Goal: Task Accomplishment & Management: Manage account settings

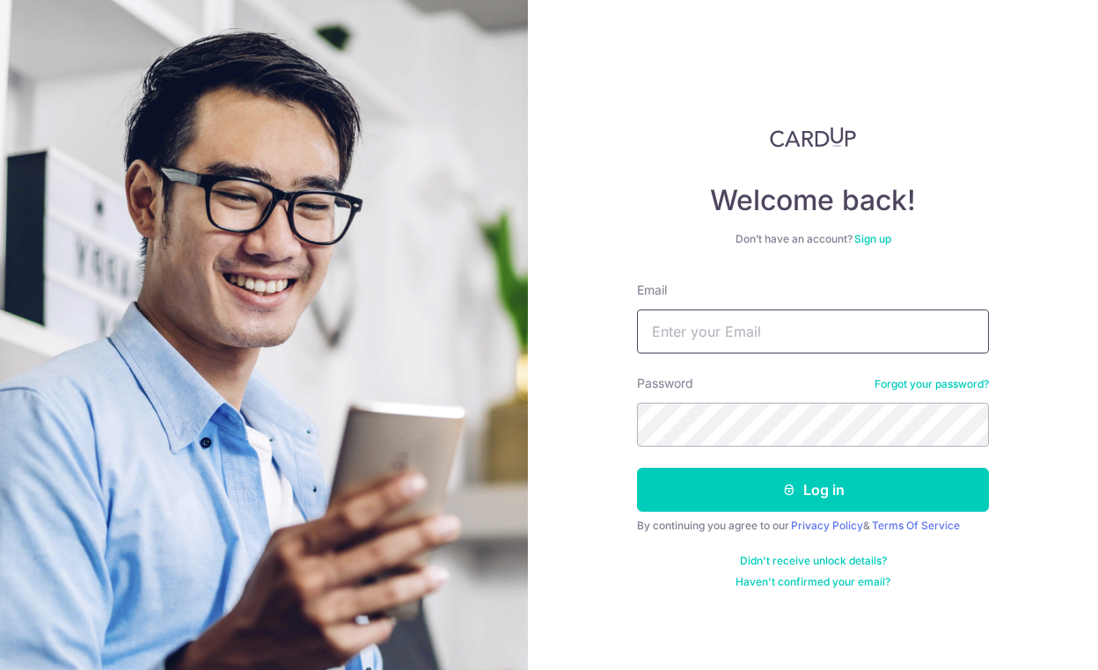
click at [691, 339] on input "Email" at bounding box center [813, 332] width 352 height 44
type input "[EMAIL_ADDRESS][DOMAIN_NAME]"
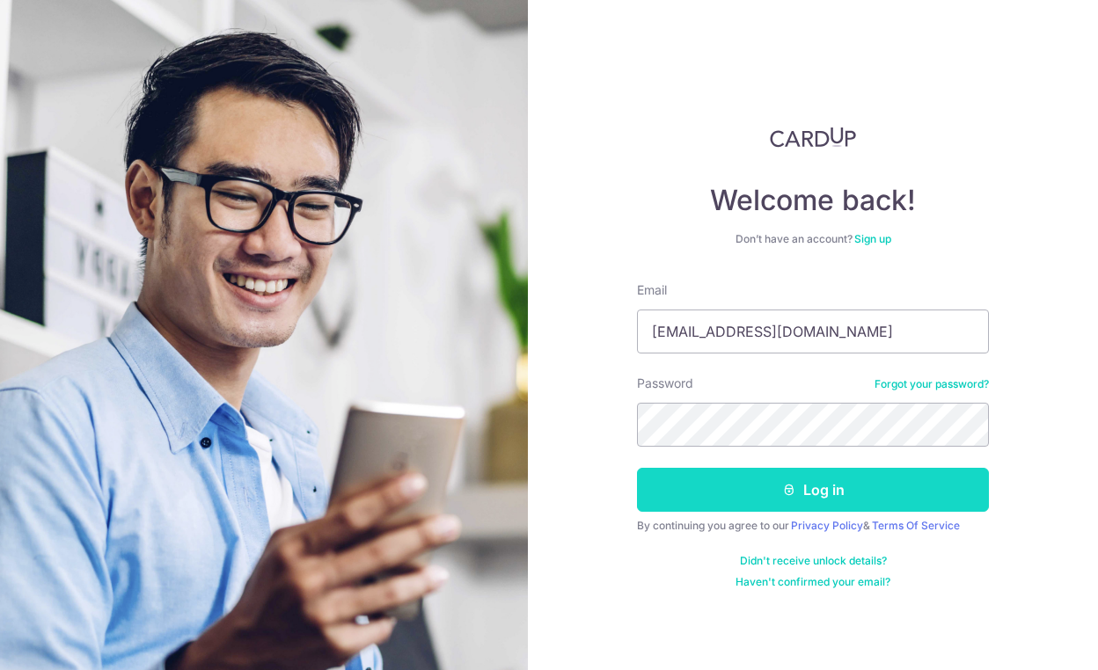
click at [813, 493] on button "Log in" at bounding box center [813, 490] width 352 height 44
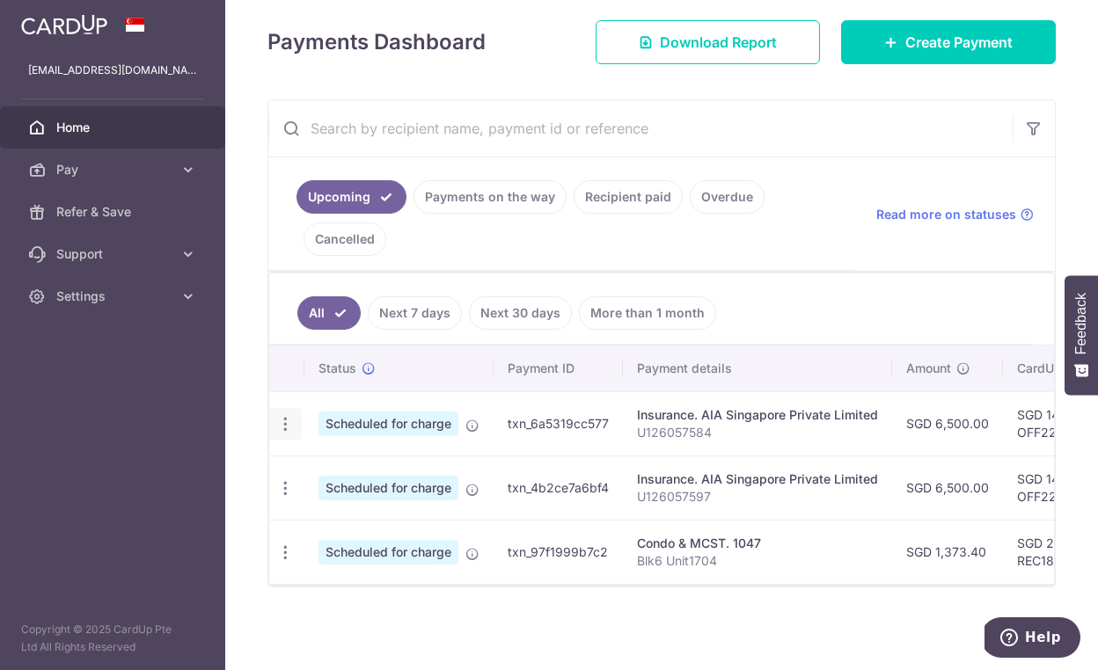
click at [283, 424] on icon "button" at bounding box center [285, 424] width 18 height 18
click at [324, 471] on span "Update payment" at bounding box center [379, 472] width 120 height 21
radio input "true"
type input "6,500.00"
type input "10/09/2025"
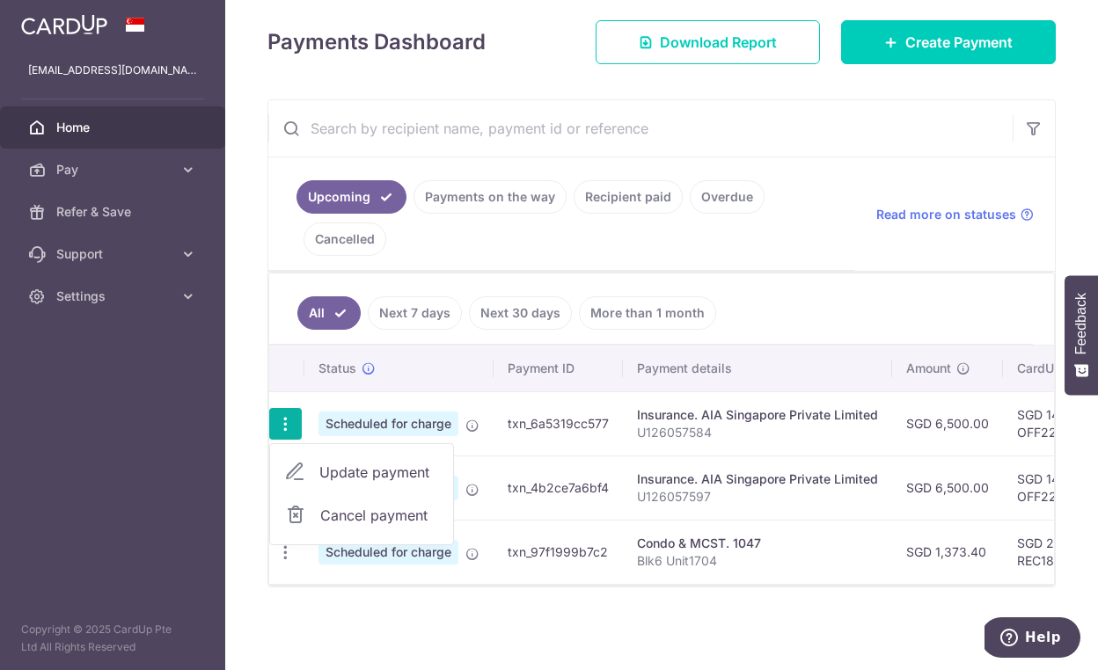
type input "U126057584"
type input "OFF225"
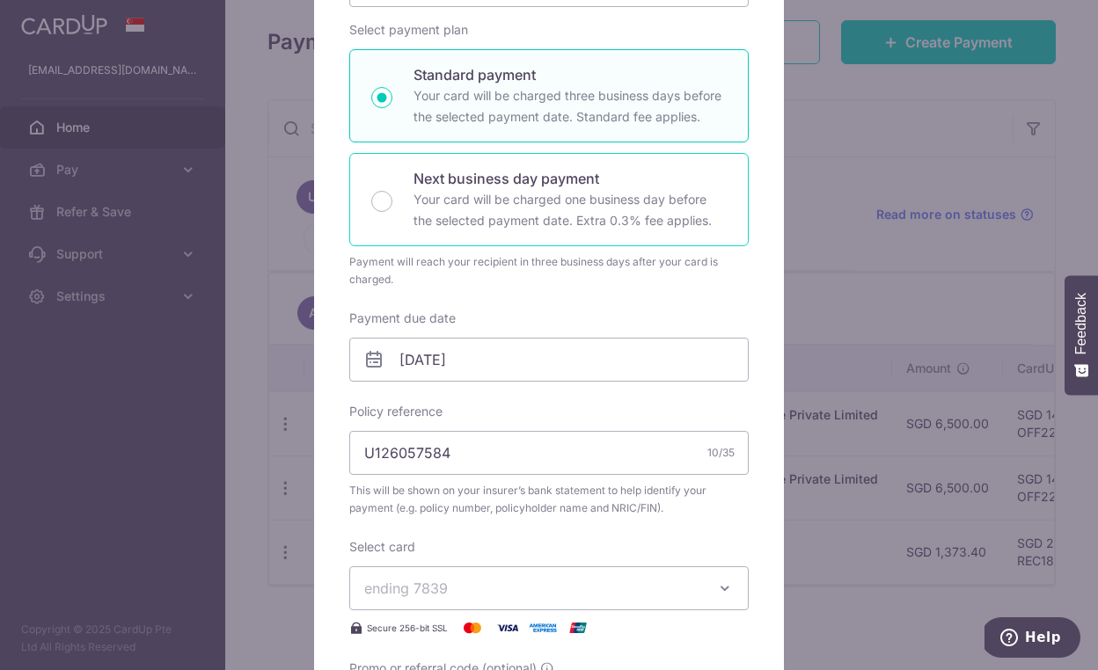
scroll to position [266, 0]
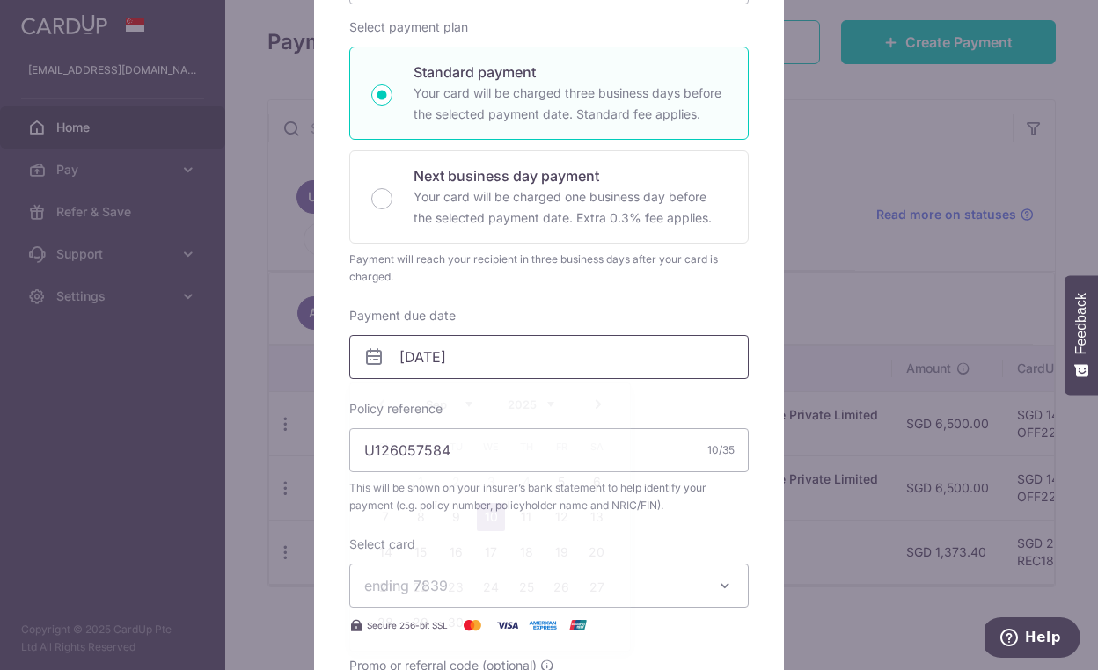
click at [402, 353] on input "10/09/2025" at bounding box center [548, 357] width 399 height 44
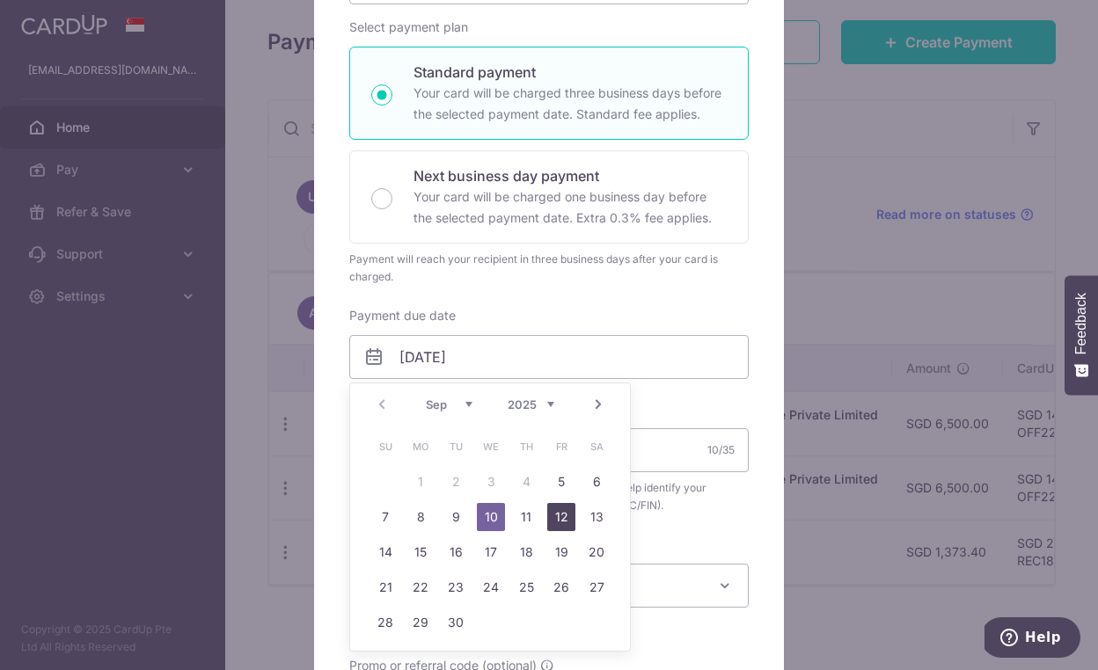
click at [561, 513] on link "12" at bounding box center [561, 517] width 28 height 28
type input "12/09/2025"
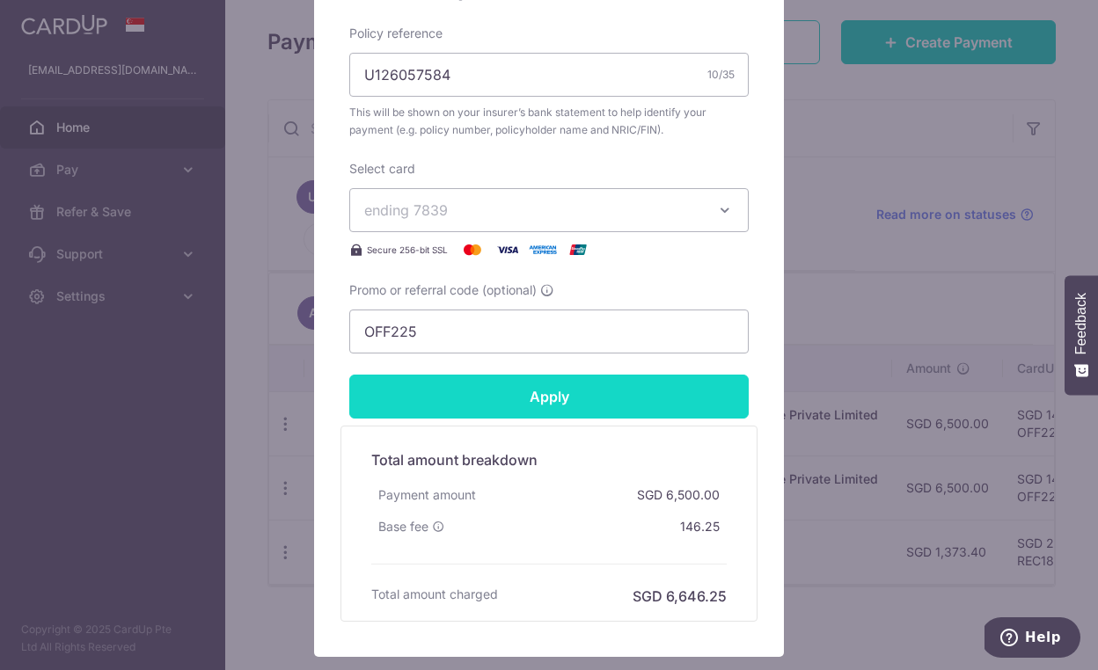
scroll to position [669, 0]
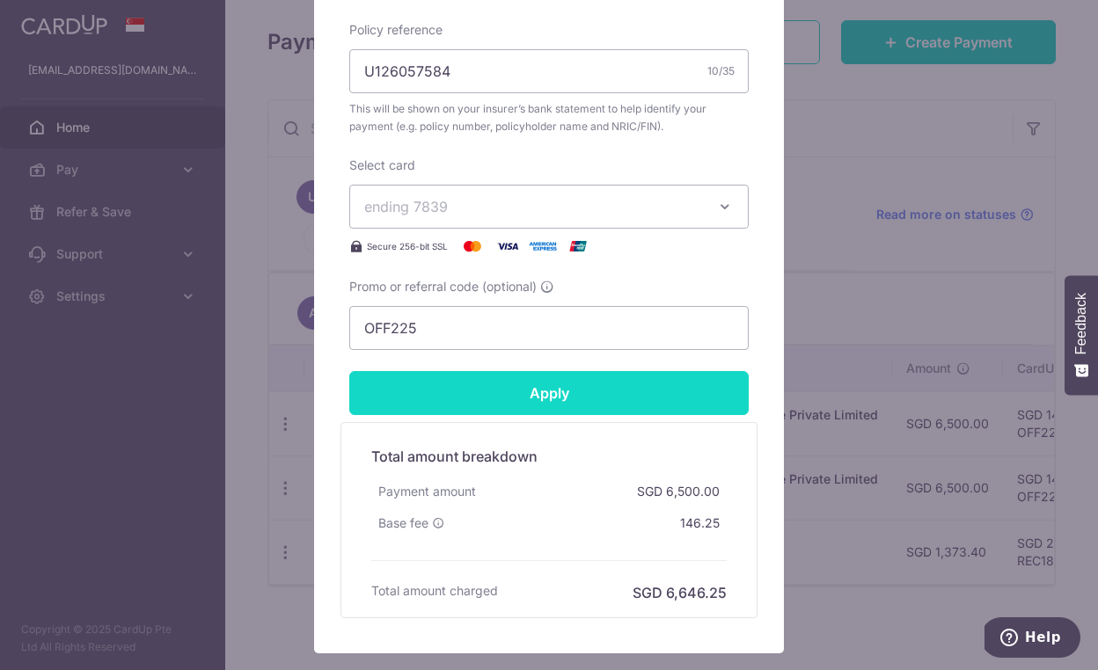
click at [550, 391] on input "Apply" at bounding box center [548, 393] width 399 height 44
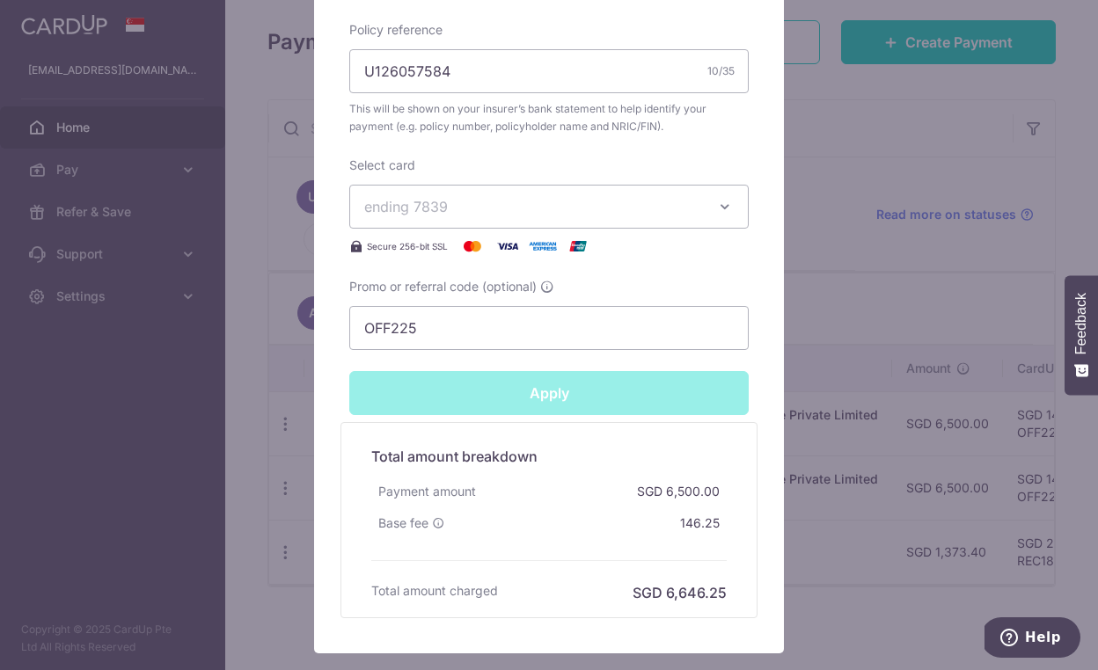
type input "Successfully Applied"
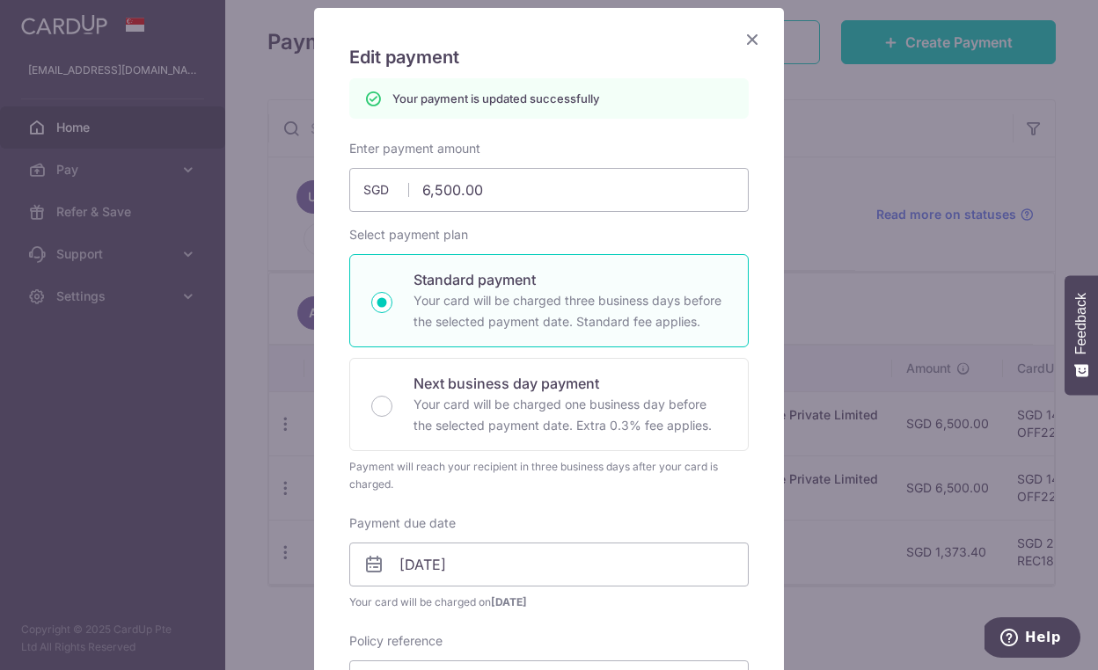
scroll to position [0, 0]
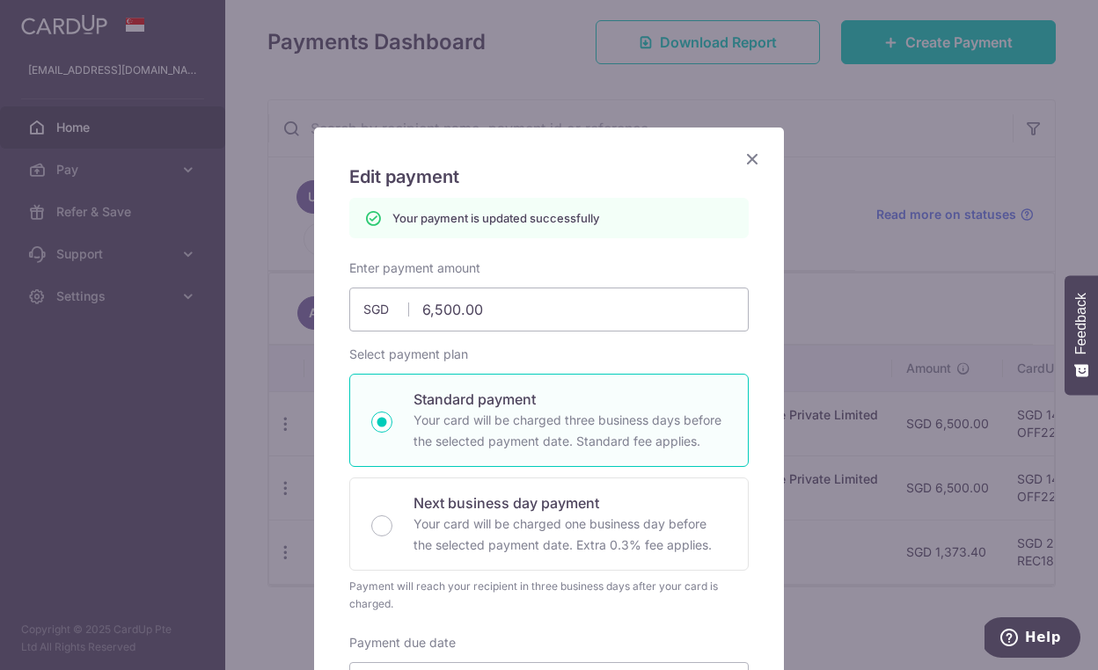
click at [751, 158] on icon "Close" at bounding box center [751, 159] width 21 height 22
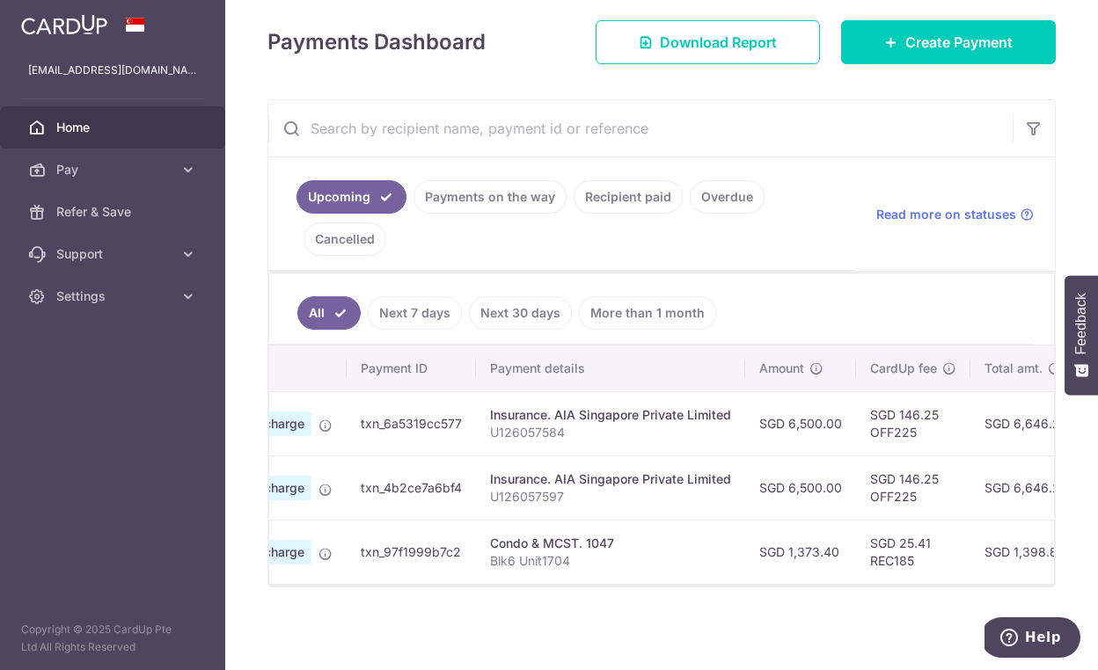
scroll to position [0, 173]
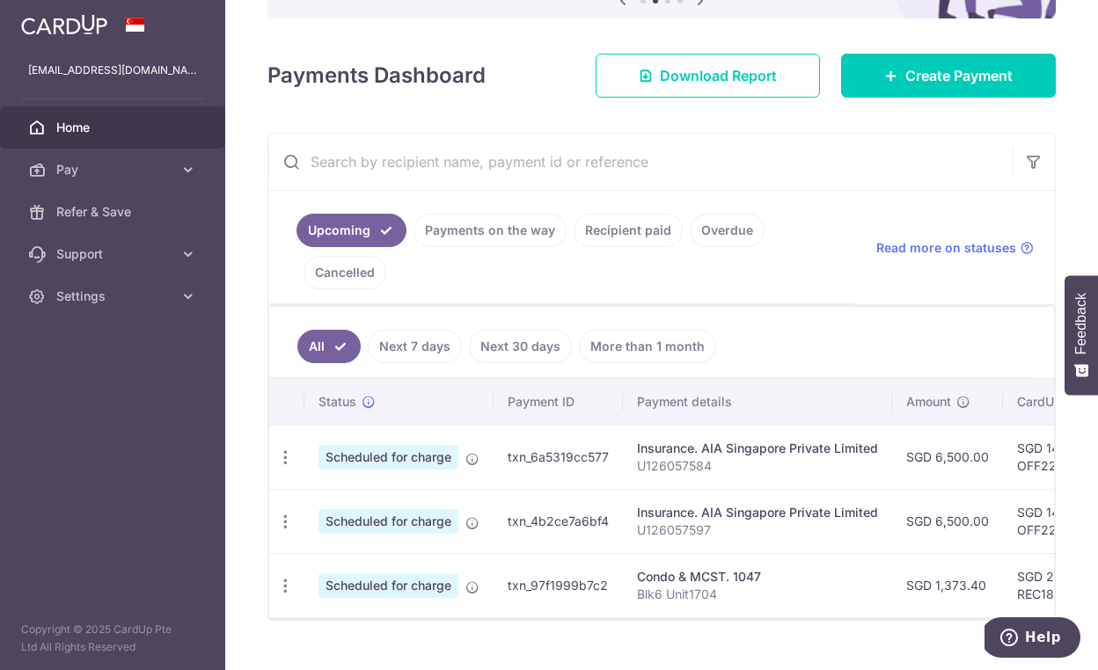
scroll to position [240, 0]
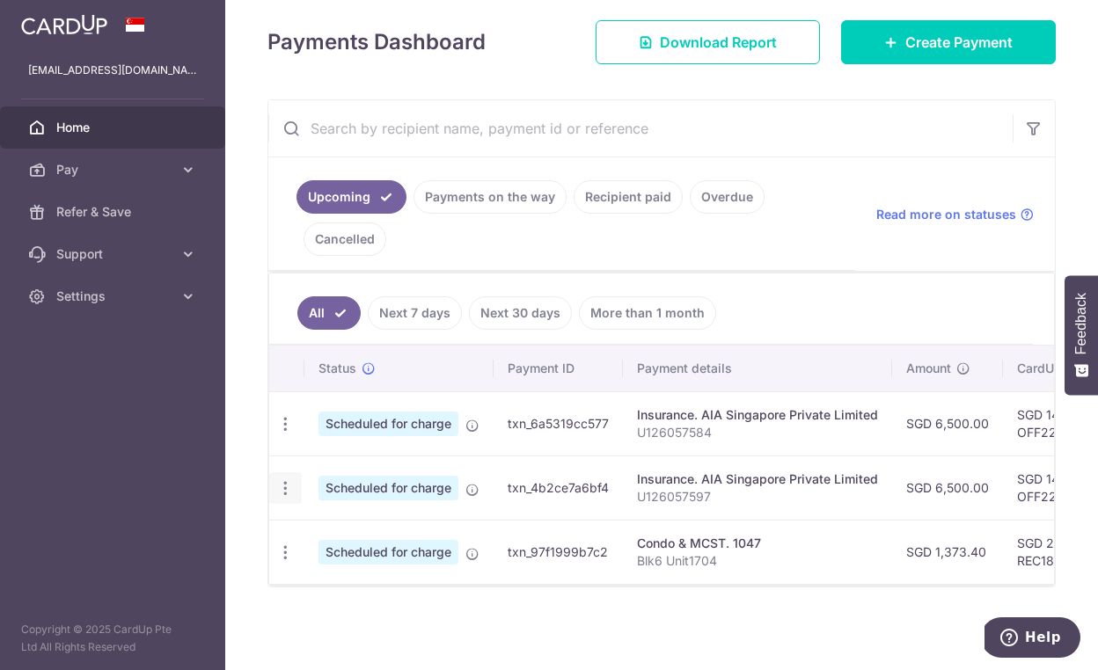
click at [290, 434] on icon "button" at bounding box center [285, 424] width 18 height 18
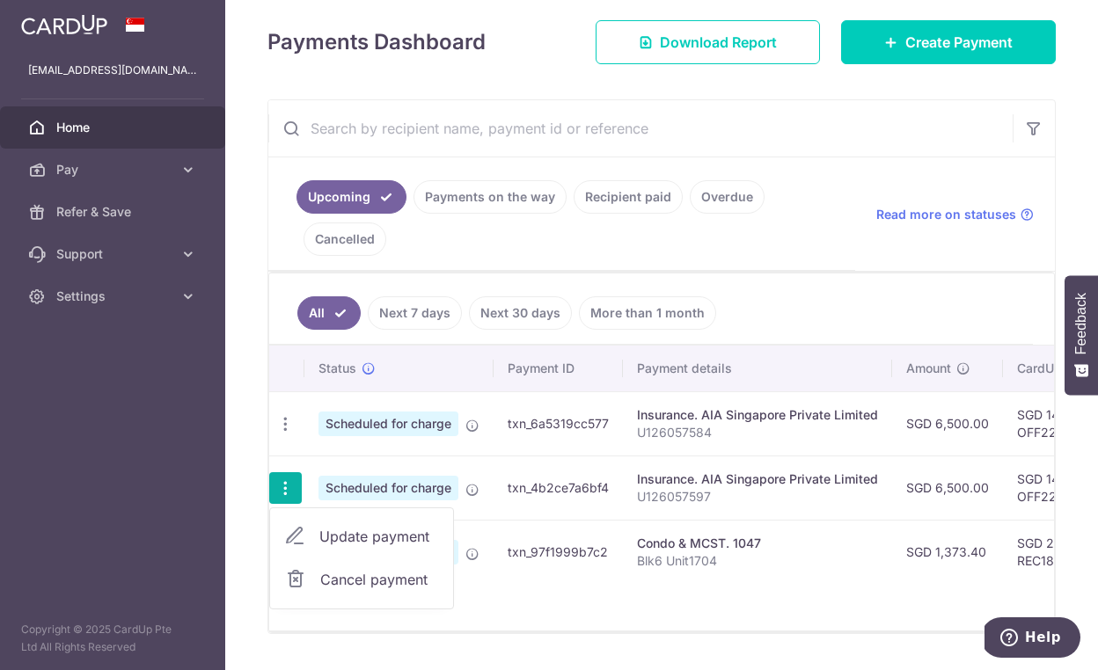
click at [339, 533] on span "Update payment" at bounding box center [379, 536] width 120 height 21
radio input "true"
type input "6,500.00"
type input "12/09/2025"
type input "U126057597"
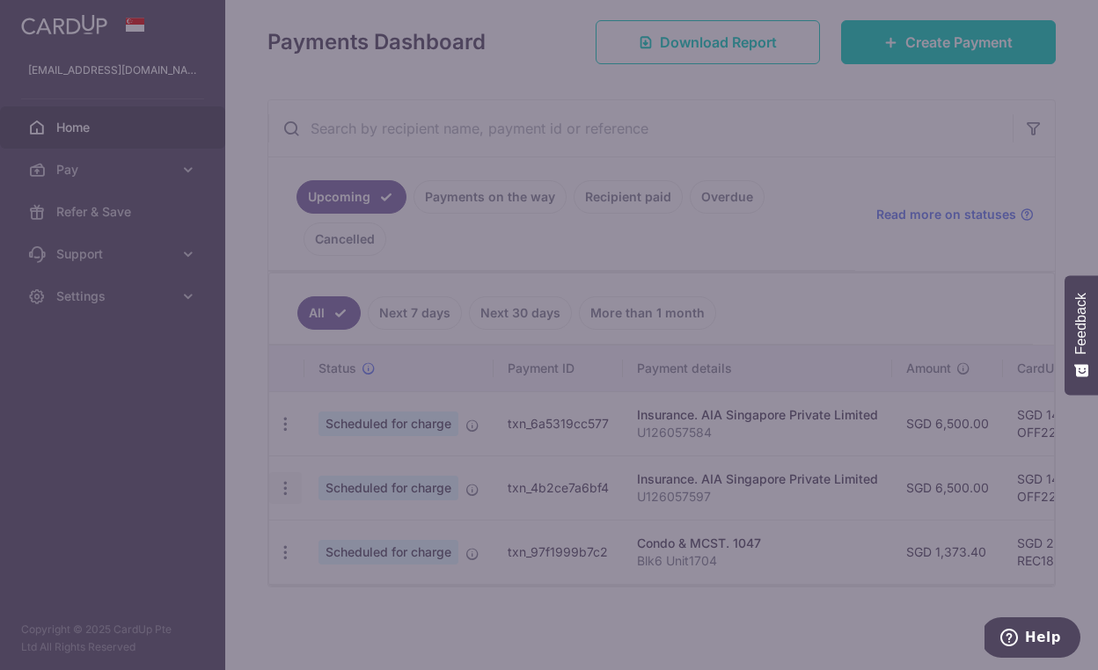
type input "OFF225"
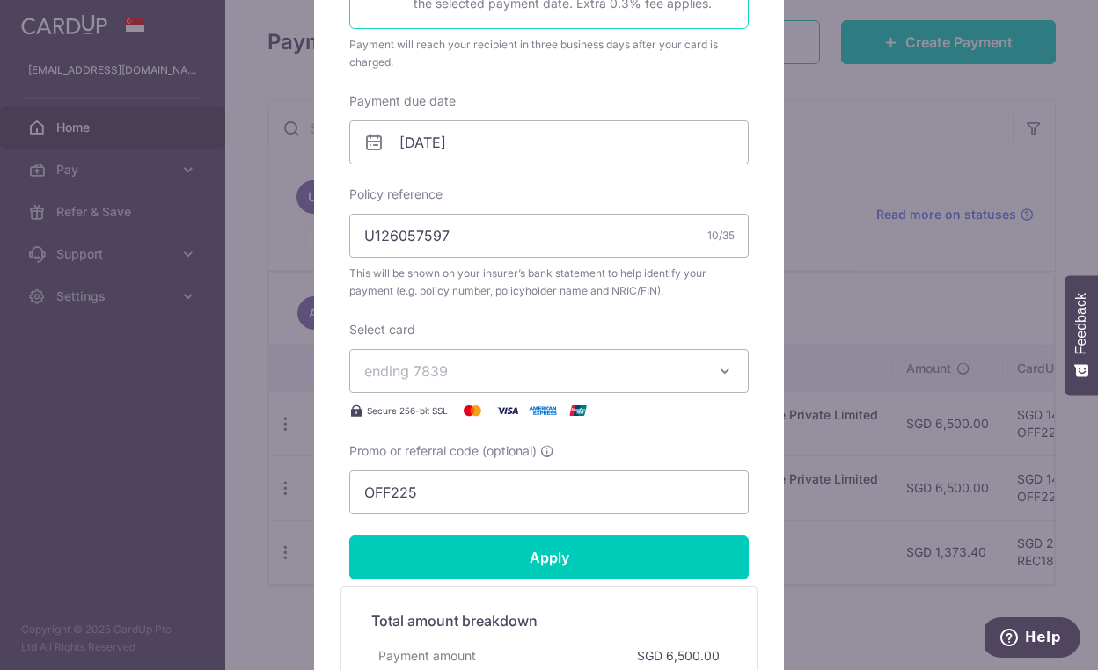
scroll to position [485, 0]
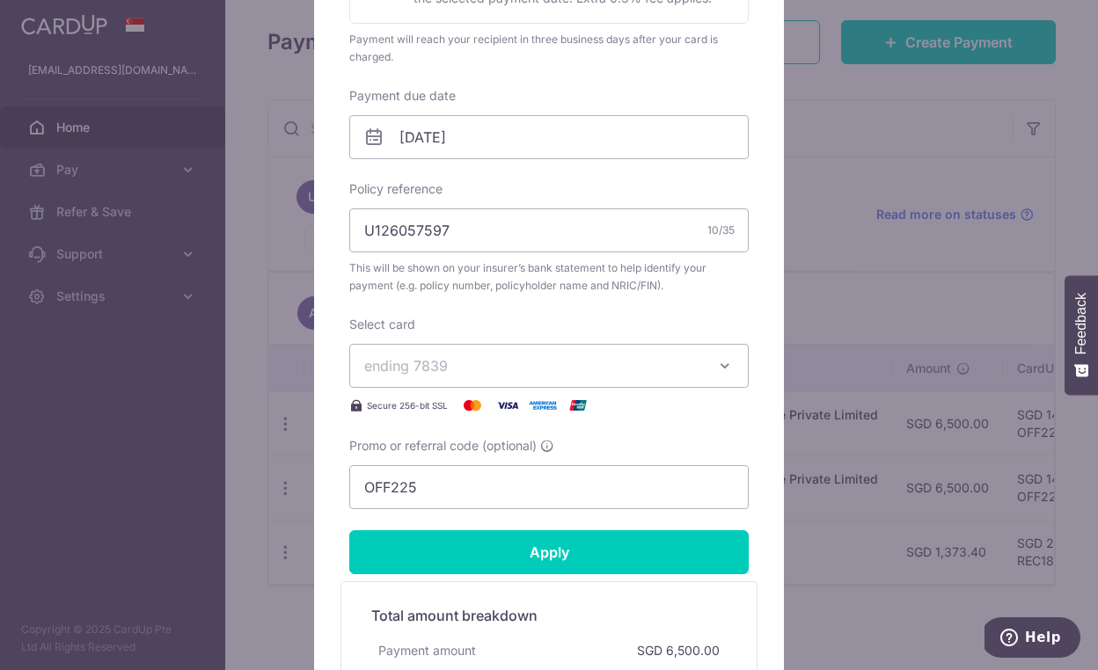
click at [721, 369] on icon "button" at bounding box center [725, 366] width 18 height 18
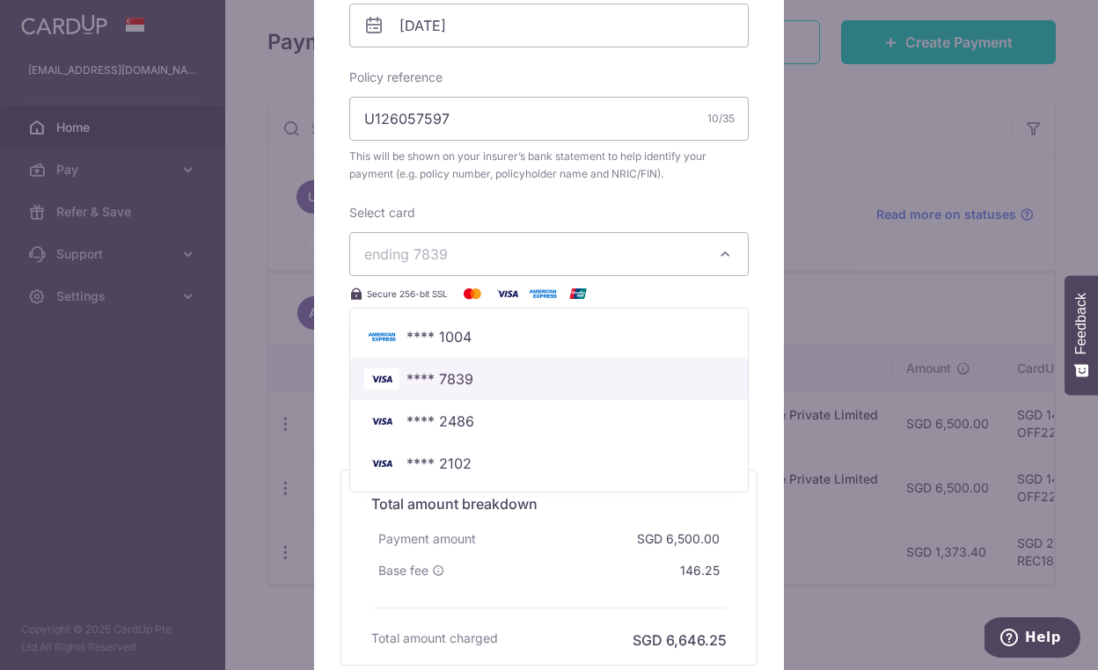
scroll to position [614, 0]
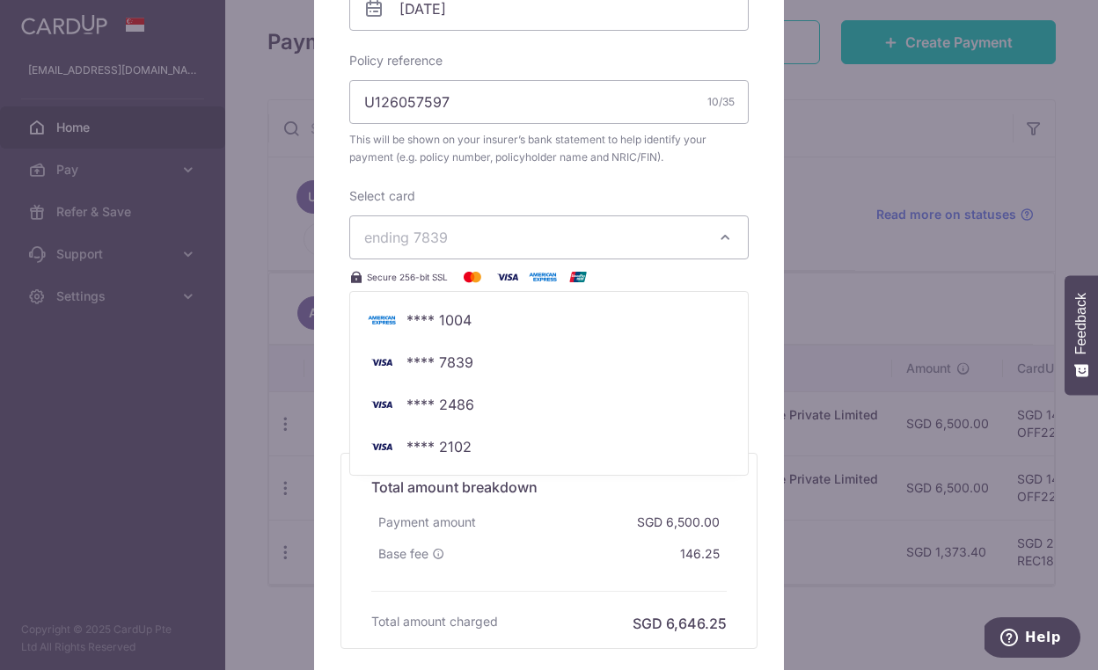
click at [872, 244] on div "Edit payment By clicking apply, you will make changes to all payments to AIA Si…" at bounding box center [549, 335] width 1098 height 670
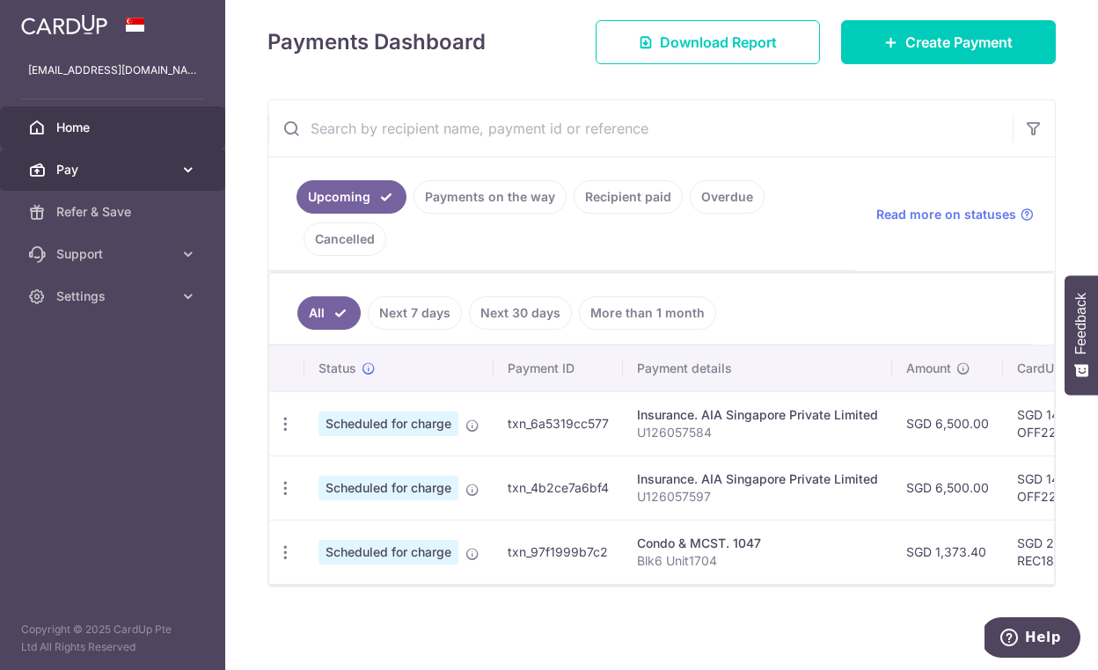
click at [187, 165] on icon at bounding box center [188, 170] width 18 height 18
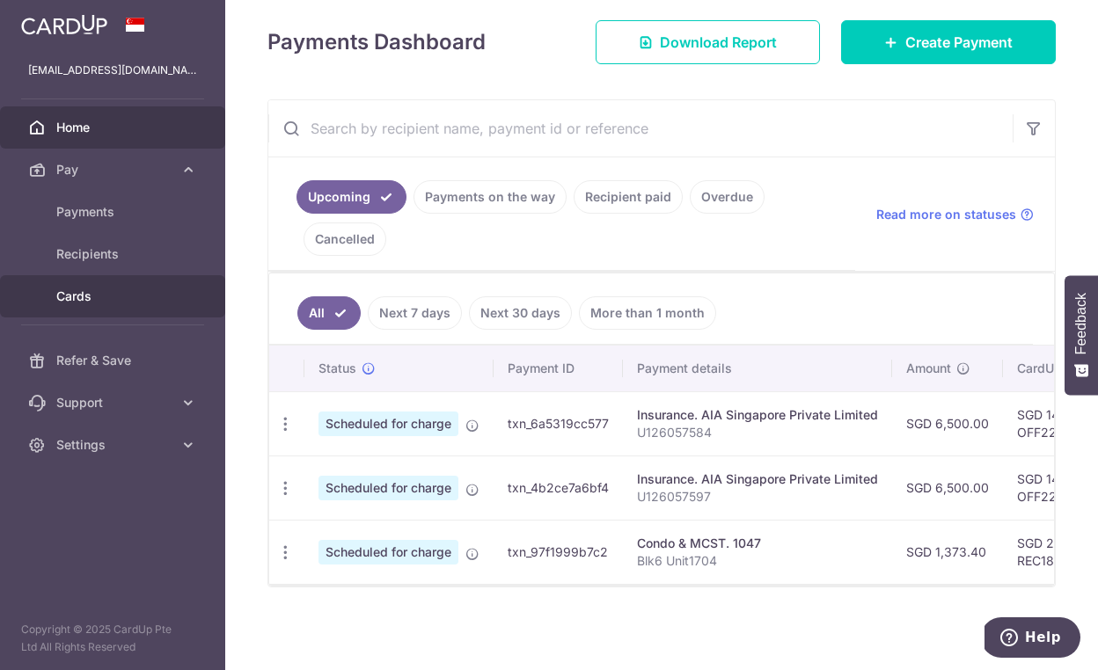
click at [77, 293] on span "Cards" at bounding box center [114, 297] width 116 height 18
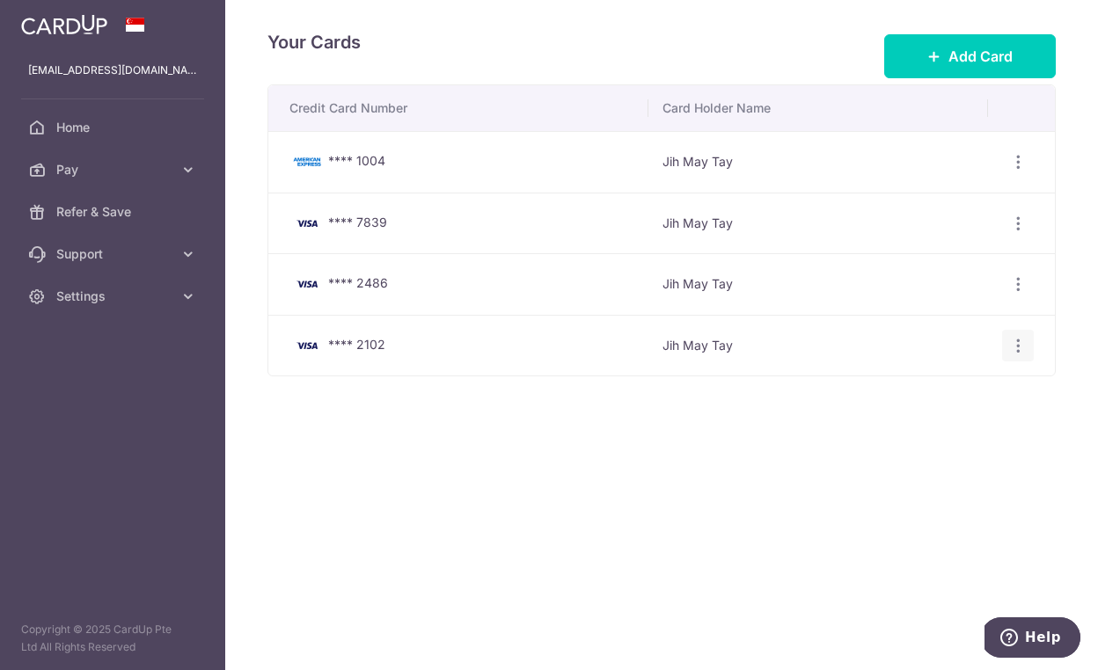
click at [1018, 172] on icon "button" at bounding box center [1018, 162] width 18 height 18
click at [929, 437] on span "Delete" at bounding box center [959, 436] width 120 height 21
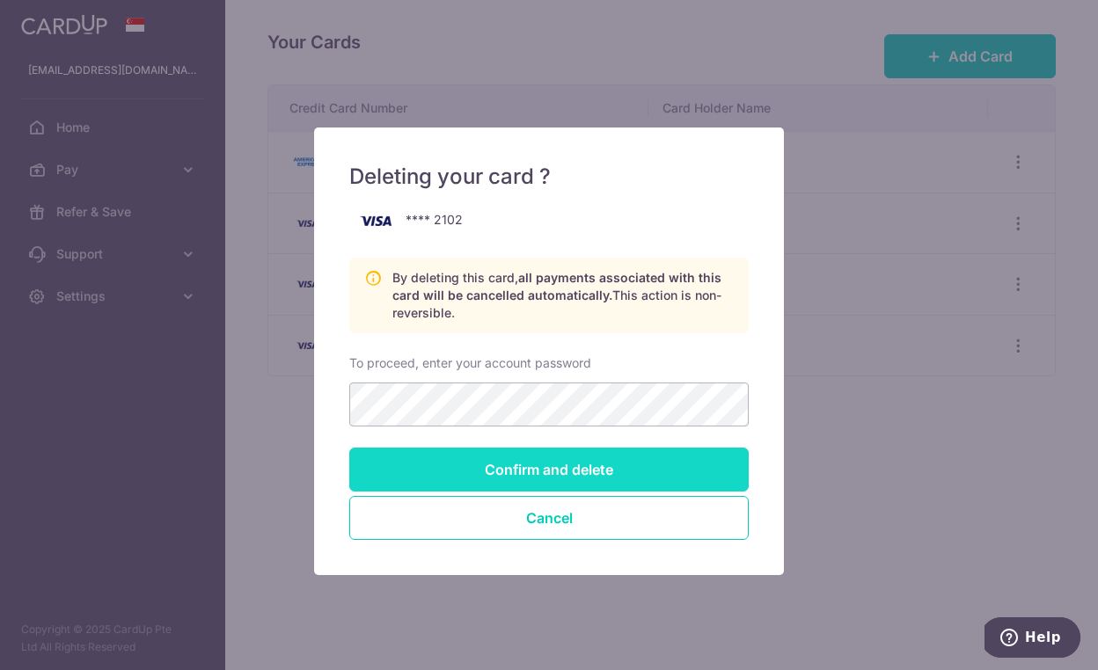
click at [569, 468] on input "Confirm and delete" at bounding box center [548, 470] width 399 height 44
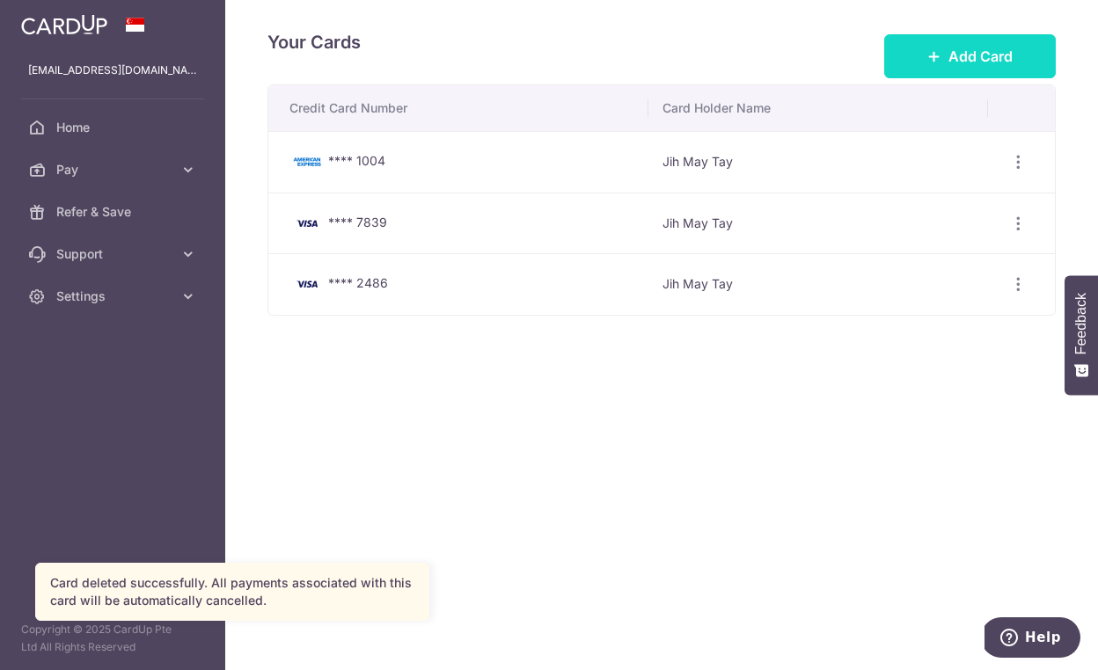
click at [963, 62] on span "Add Card" at bounding box center [980, 56] width 64 height 21
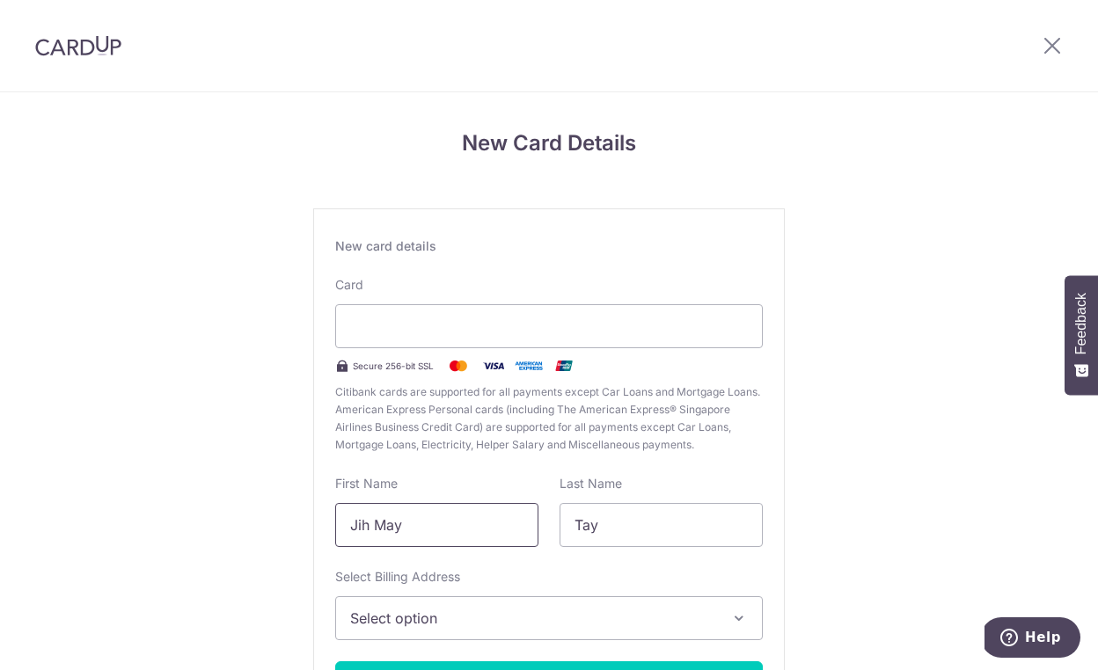
click at [438, 520] on input "Jih May" at bounding box center [436, 525] width 203 height 44
type input "JM"
click at [507, 584] on div "Select Billing Address Select option Add Billing Address My Billing Addresses B…" at bounding box center [548, 604] width 427 height 72
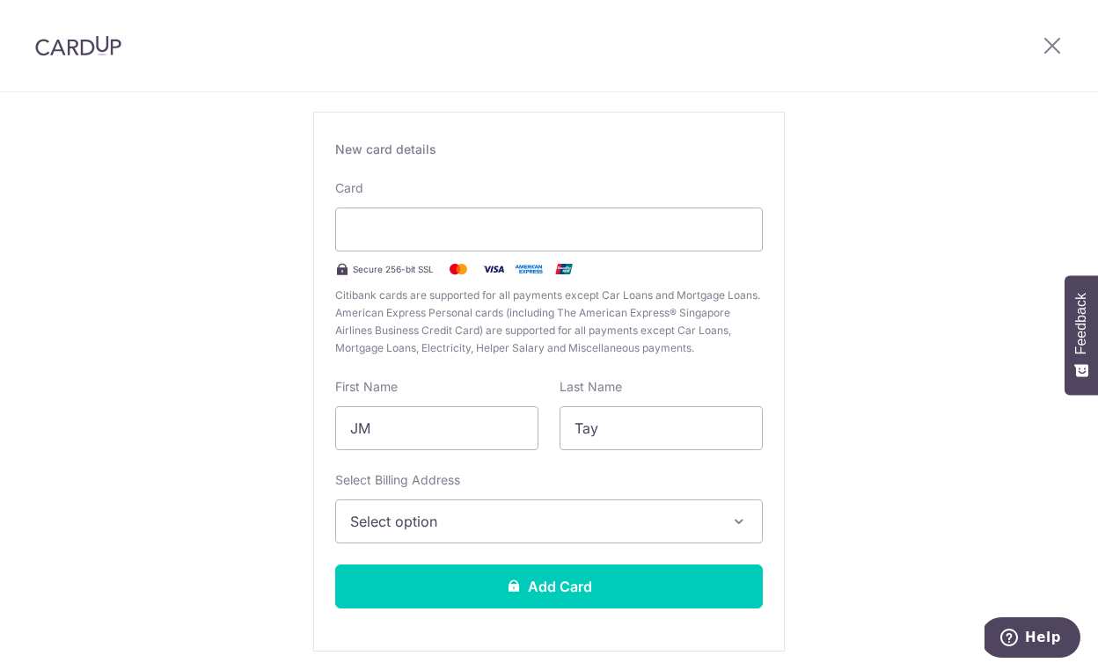
scroll to position [100, 0]
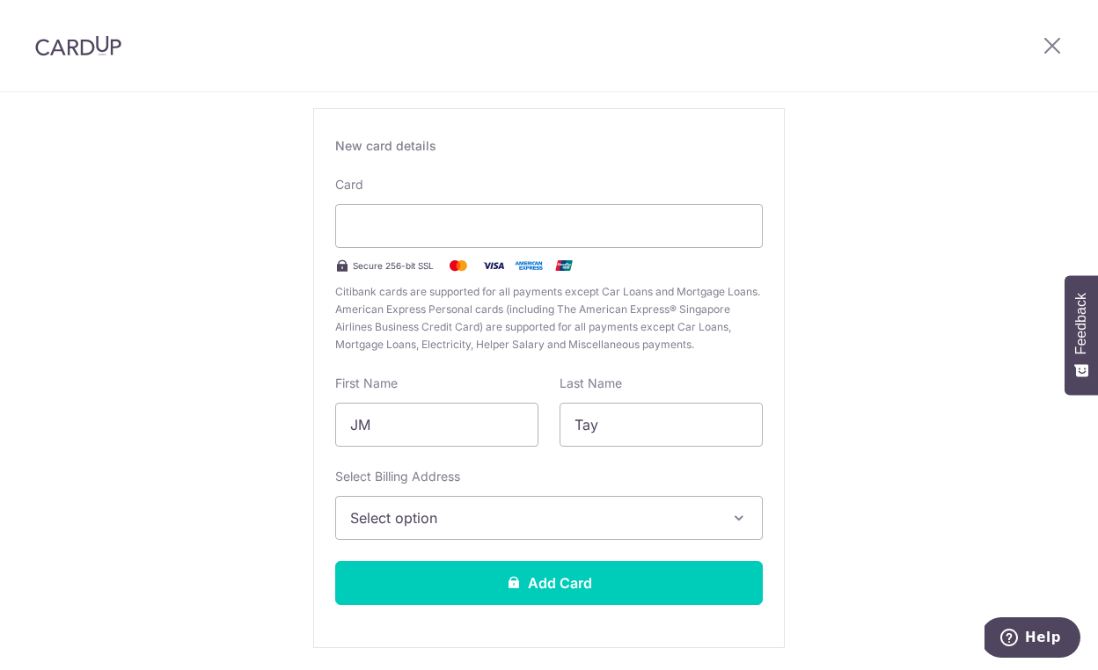
click at [561, 527] on span "Select option" at bounding box center [533, 517] width 366 height 21
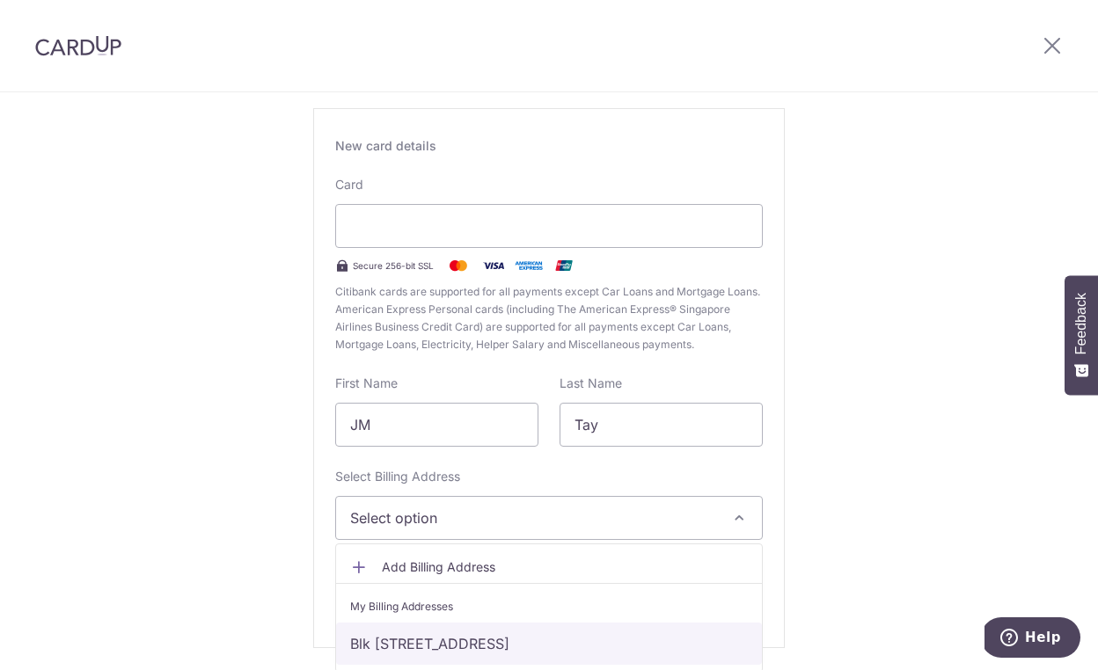
click at [522, 646] on link "Blk [STREET_ADDRESS]" at bounding box center [549, 644] width 426 height 42
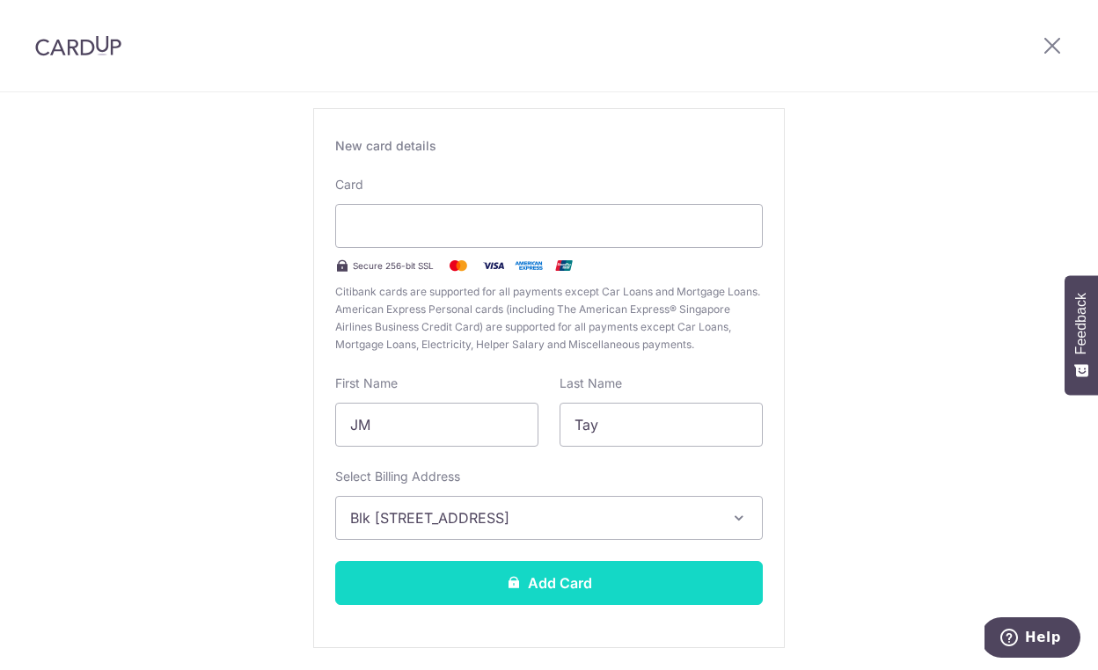
click at [551, 582] on button "Add Card" at bounding box center [548, 583] width 427 height 44
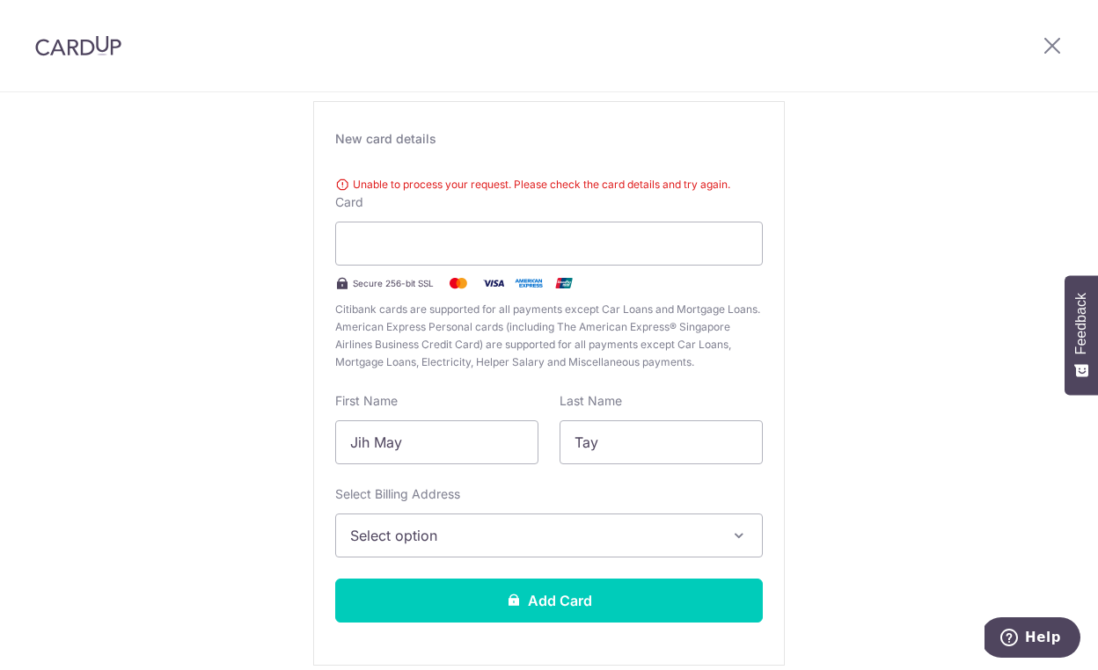
scroll to position [91, 0]
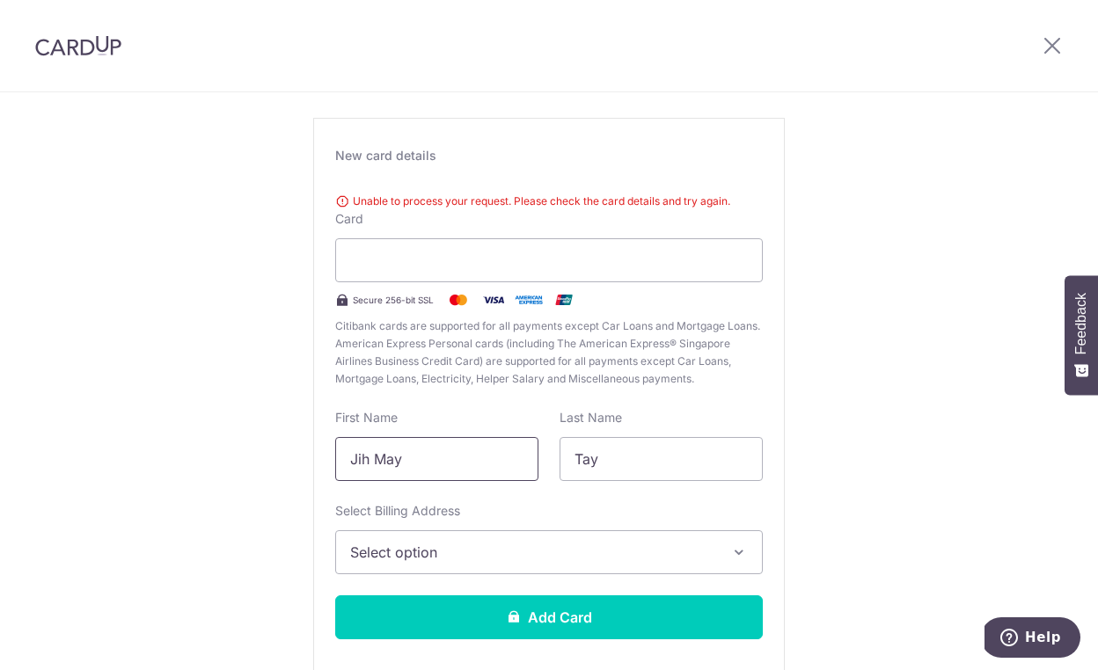
click at [420, 459] on input "Jih May" at bounding box center [436, 459] width 203 height 44
type input "JM"
click at [462, 555] on span "Select option" at bounding box center [533, 552] width 366 height 21
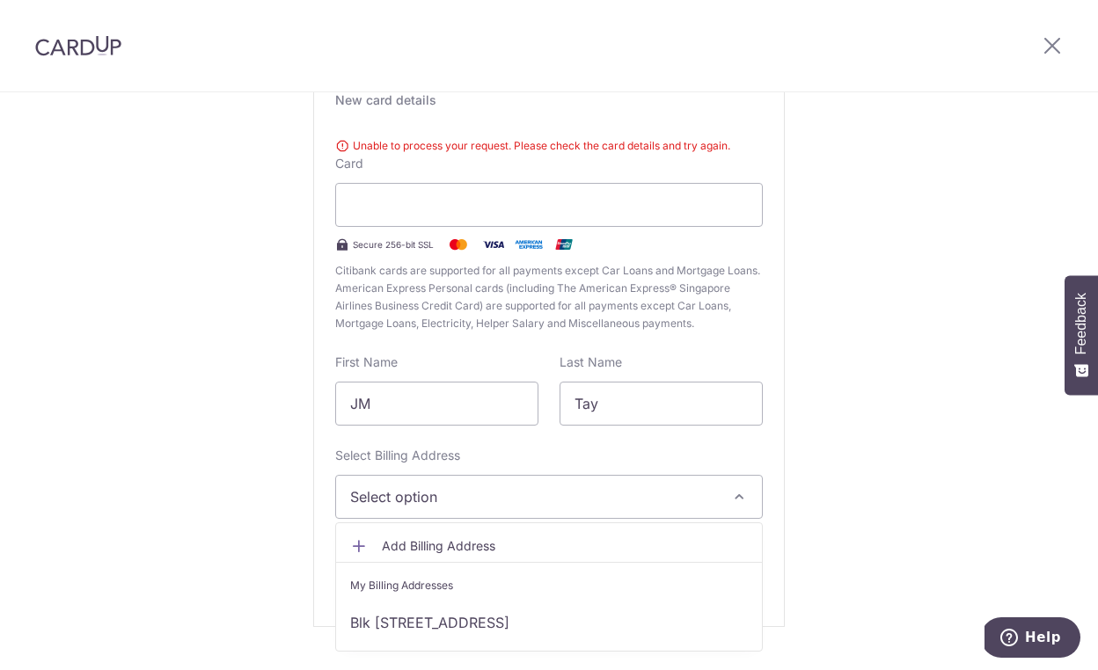
scroll to position [186, 0]
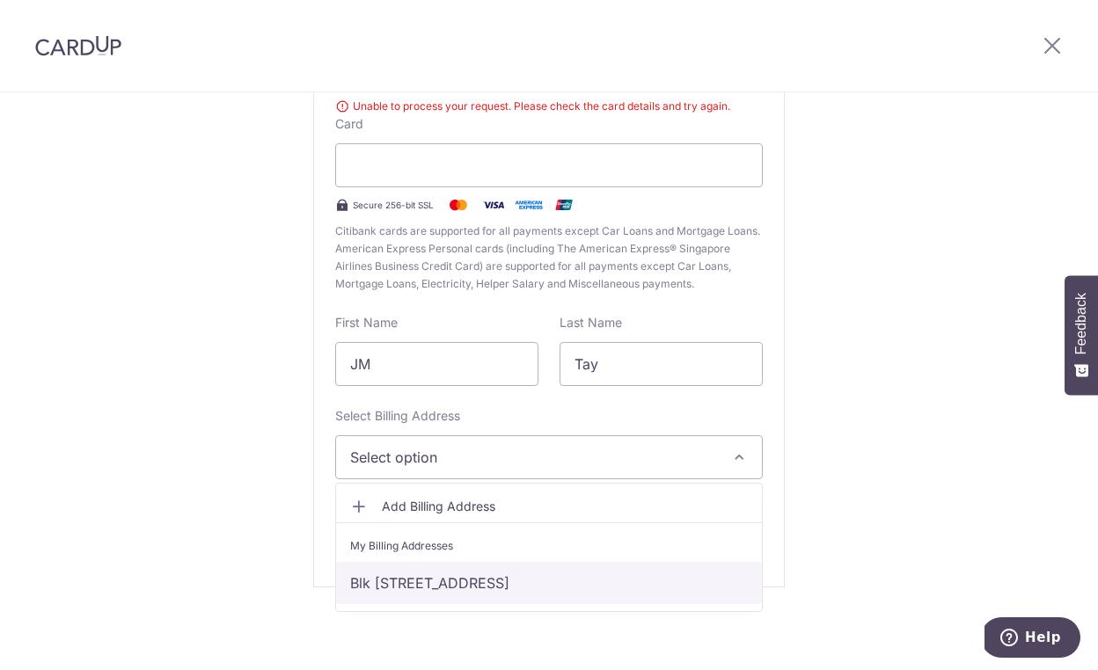
click at [455, 588] on link "Blk [STREET_ADDRESS]" at bounding box center [549, 583] width 426 height 42
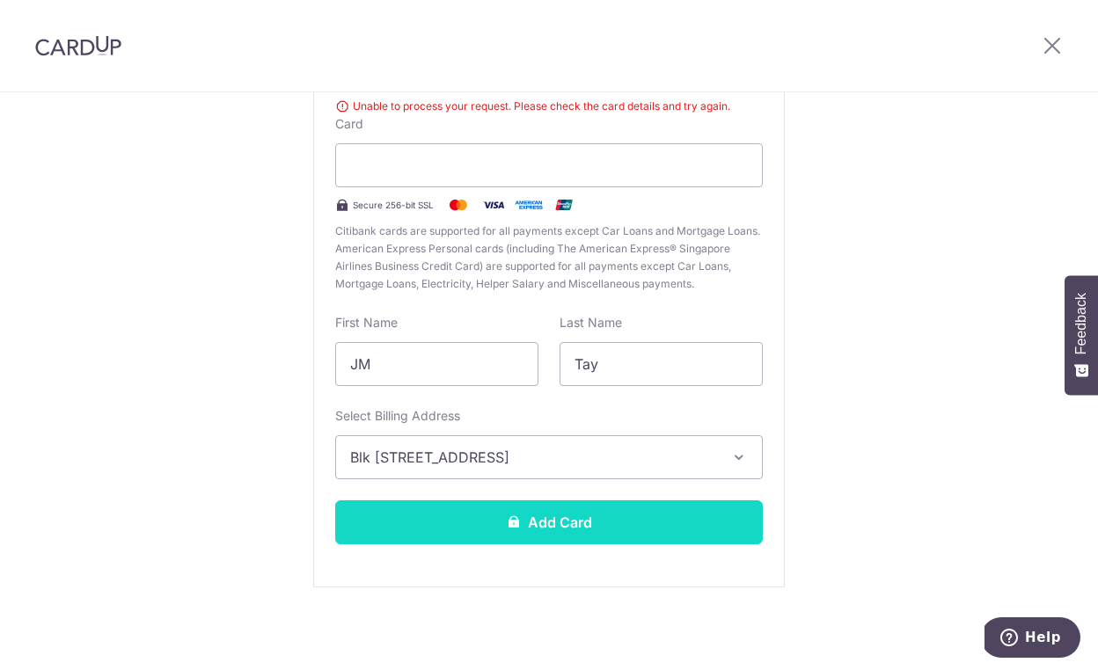
click at [539, 524] on button "Add Card" at bounding box center [548, 522] width 427 height 44
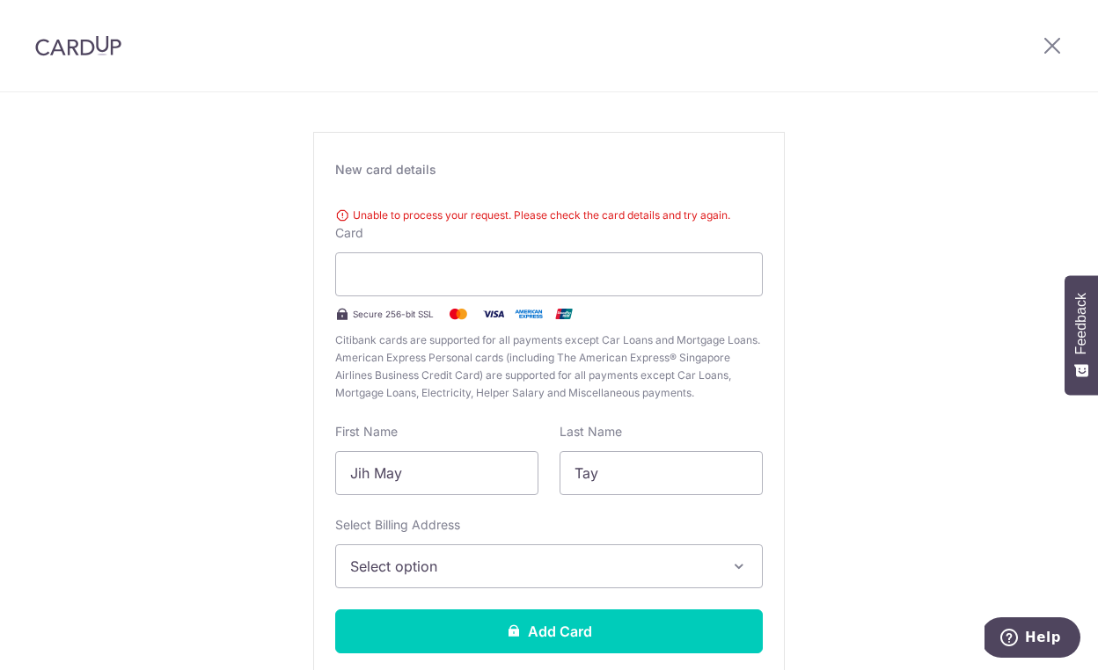
scroll to position [76, 0]
click at [1054, 46] on icon at bounding box center [1051, 45] width 21 height 22
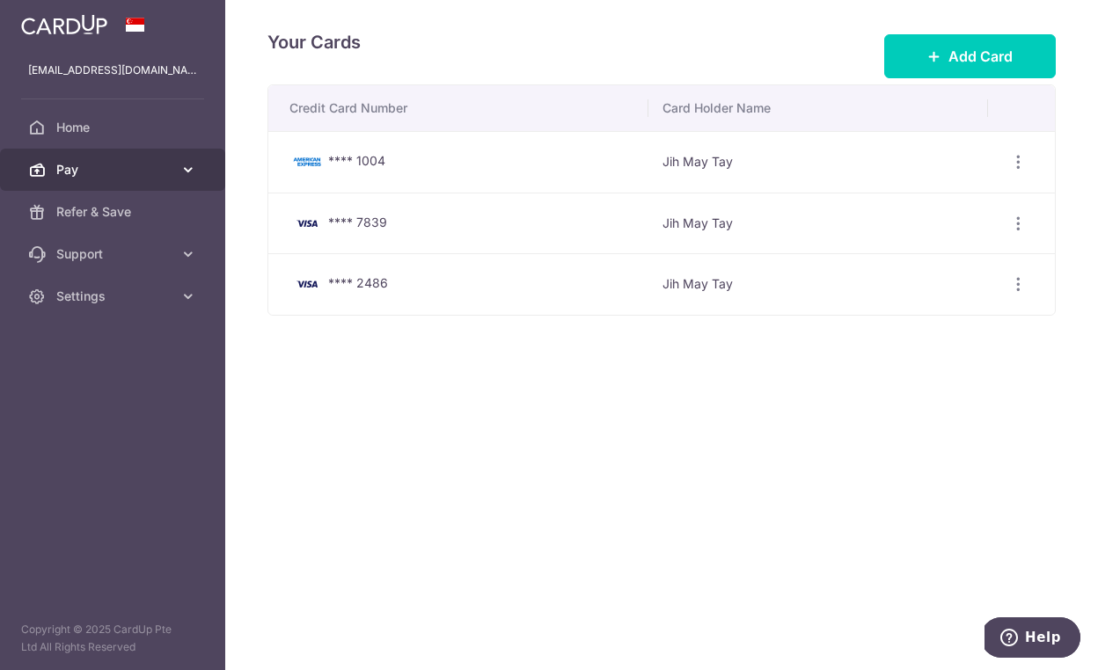
click at [186, 172] on icon at bounding box center [188, 170] width 18 height 18
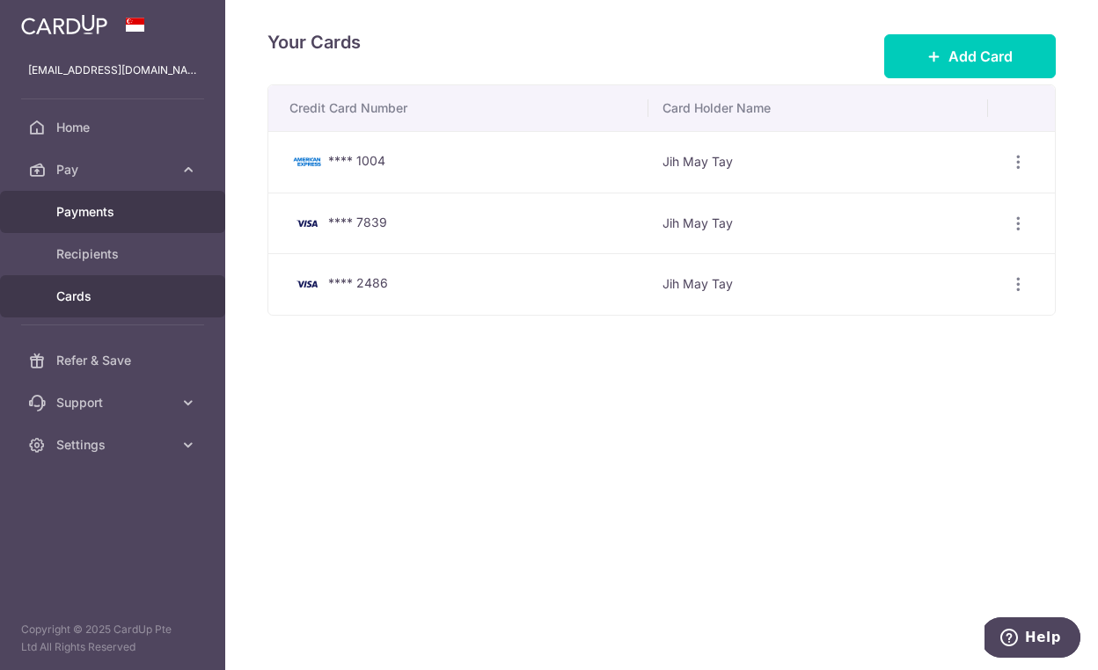
click at [97, 215] on span "Payments" at bounding box center [114, 212] width 116 height 18
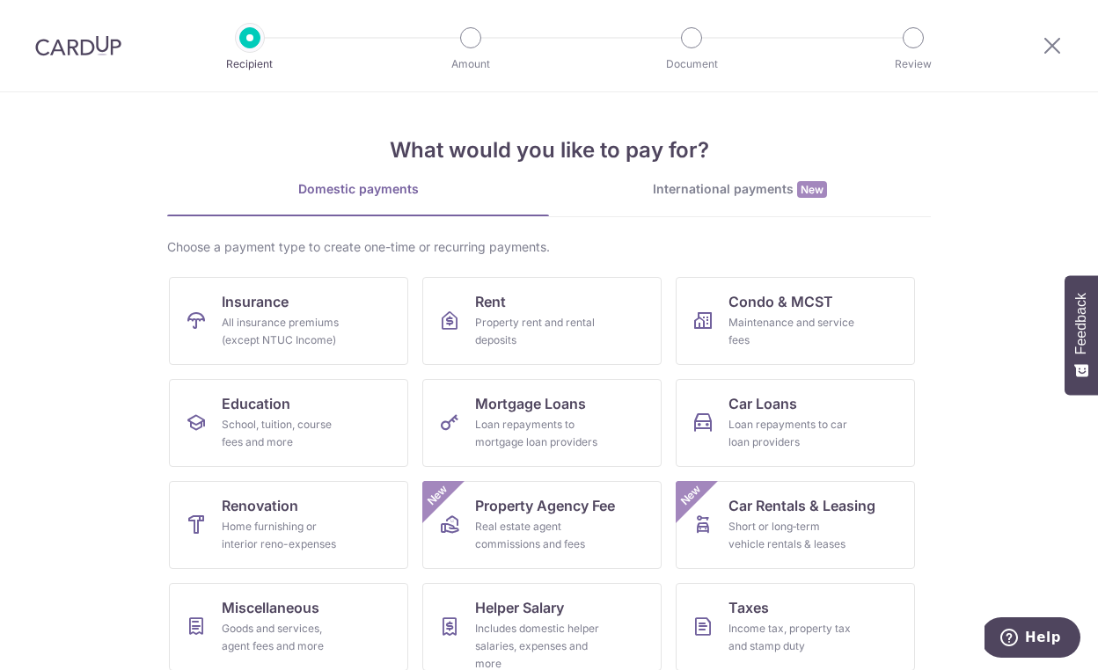
scroll to position [117, 0]
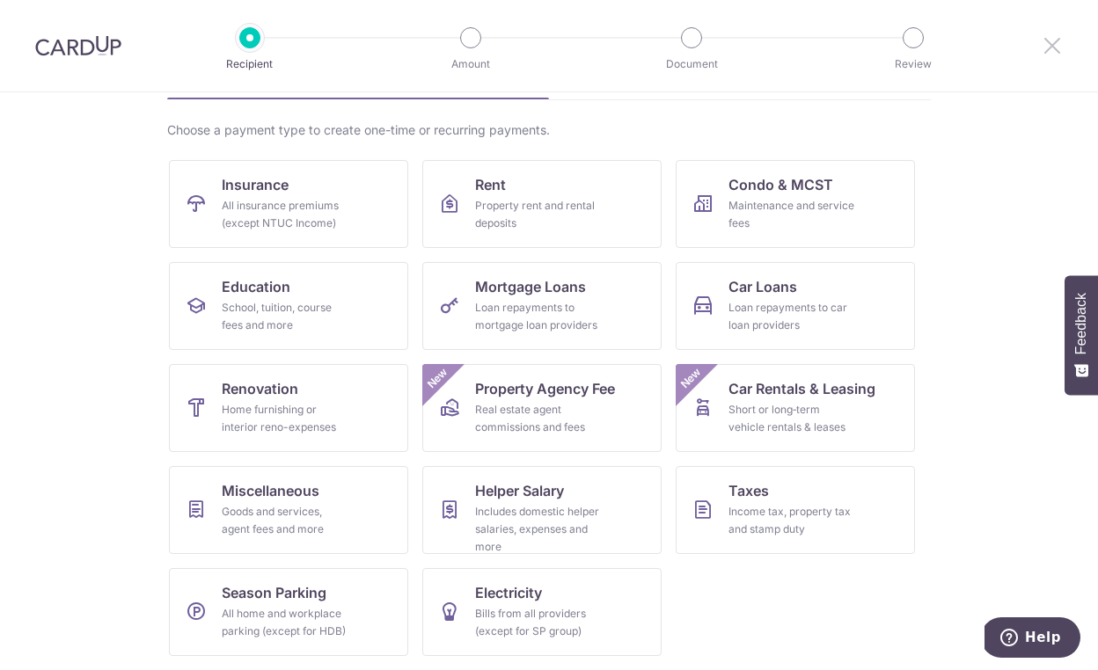
click at [1051, 43] on icon at bounding box center [1051, 45] width 21 height 22
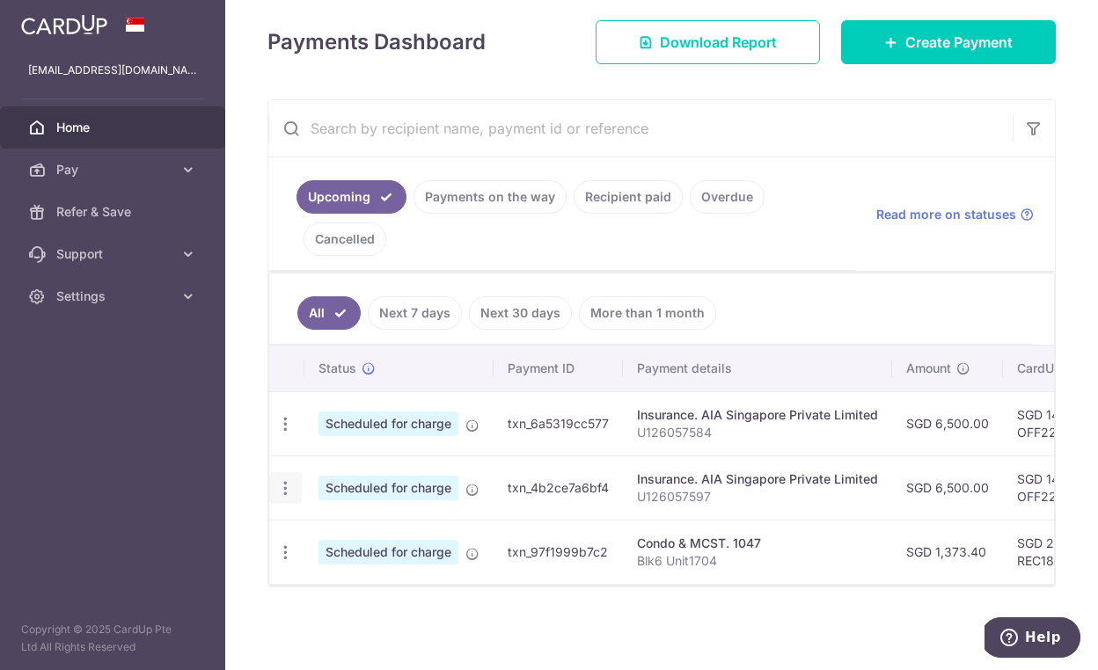
click at [283, 434] on icon "button" at bounding box center [285, 424] width 18 height 18
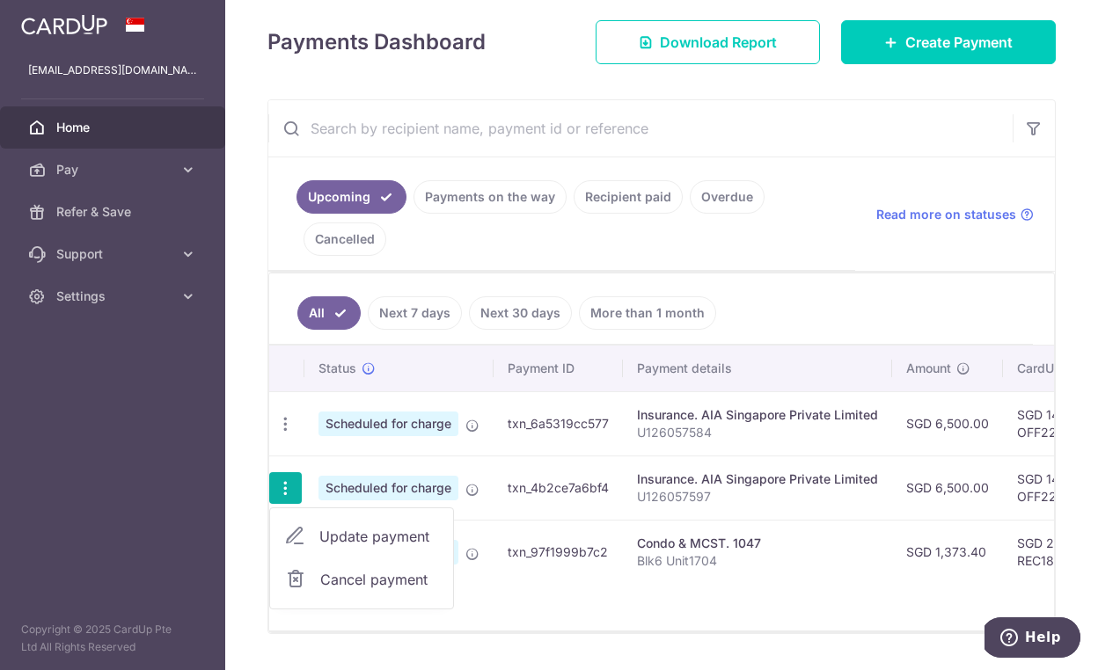
click at [333, 543] on span "Update payment" at bounding box center [379, 536] width 120 height 21
radio input "true"
type input "6,500.00"
type input "[DATE]"
type input "U126057597"
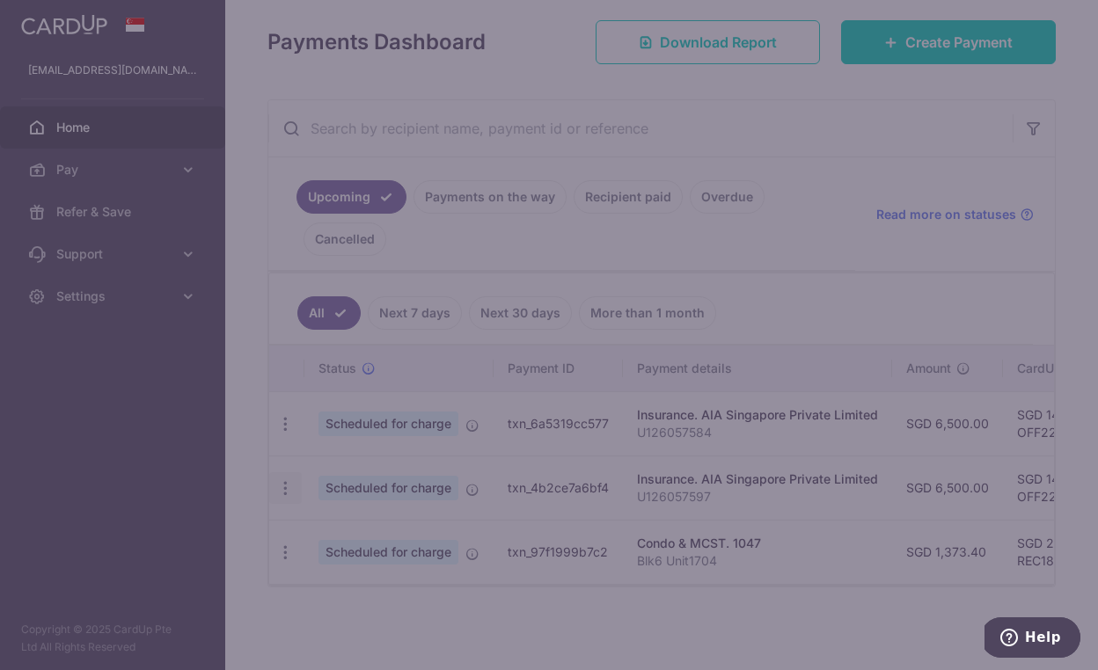
type input "OFF225"
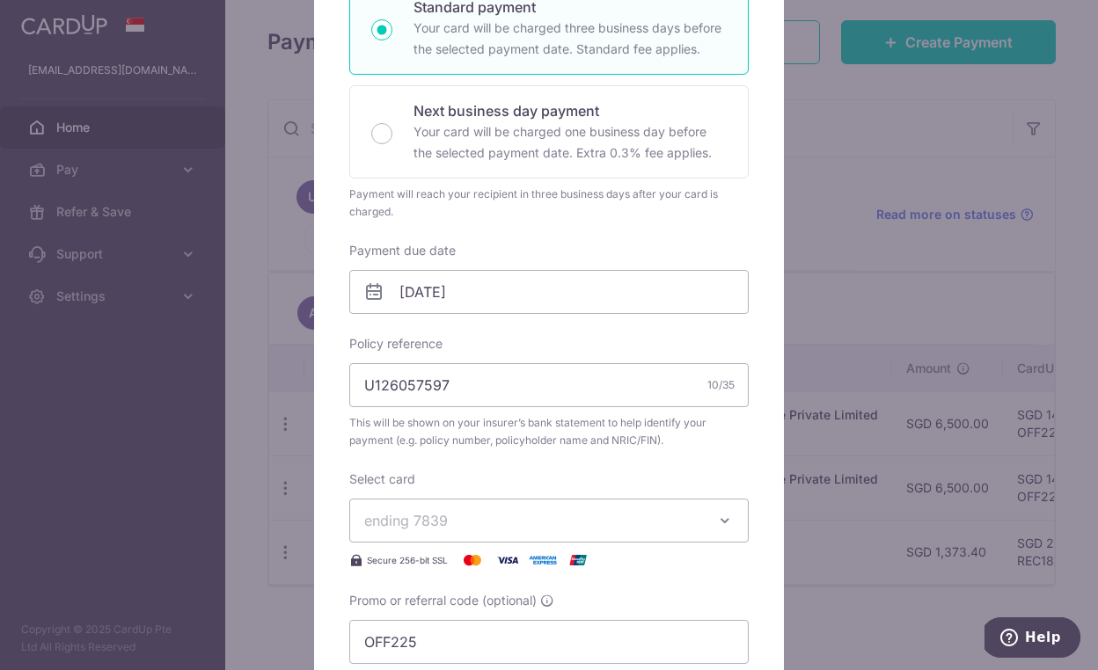
scroll to position [337, 0]
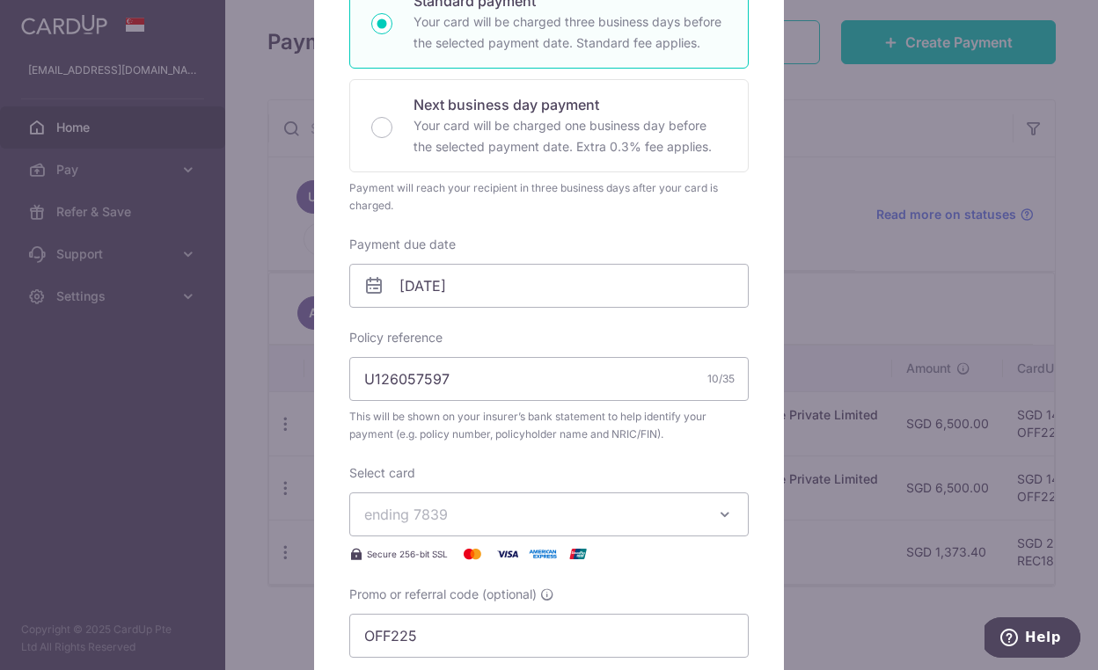
click at [719, 514] on icon "button" at bounding box center [725, 515] width 18 height 18
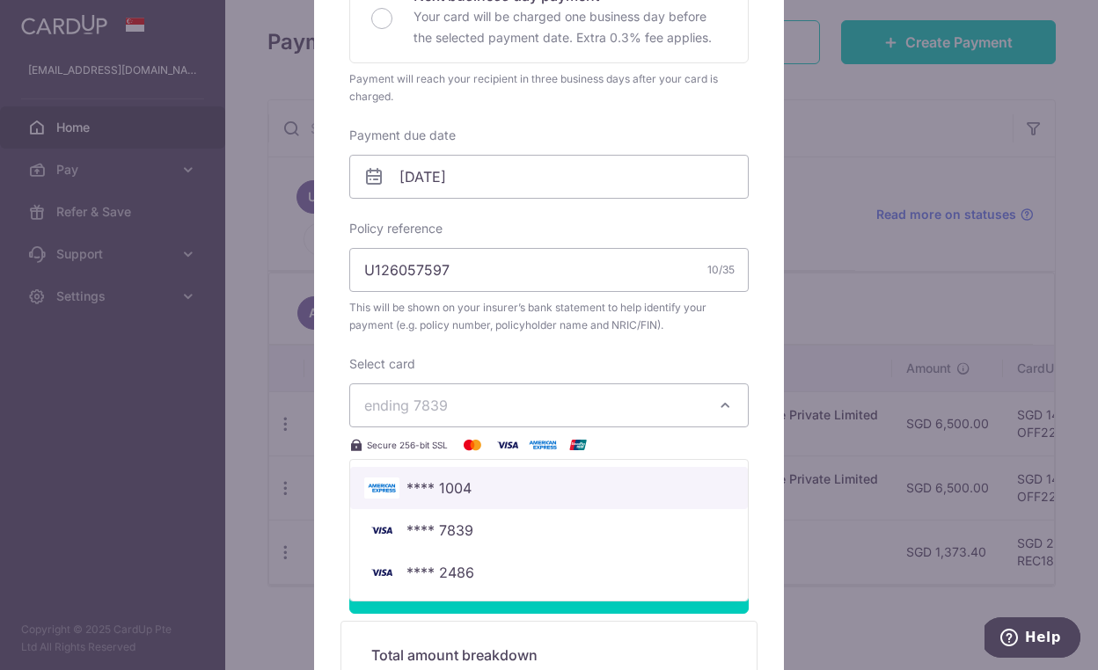
scroll to position [448, 0]
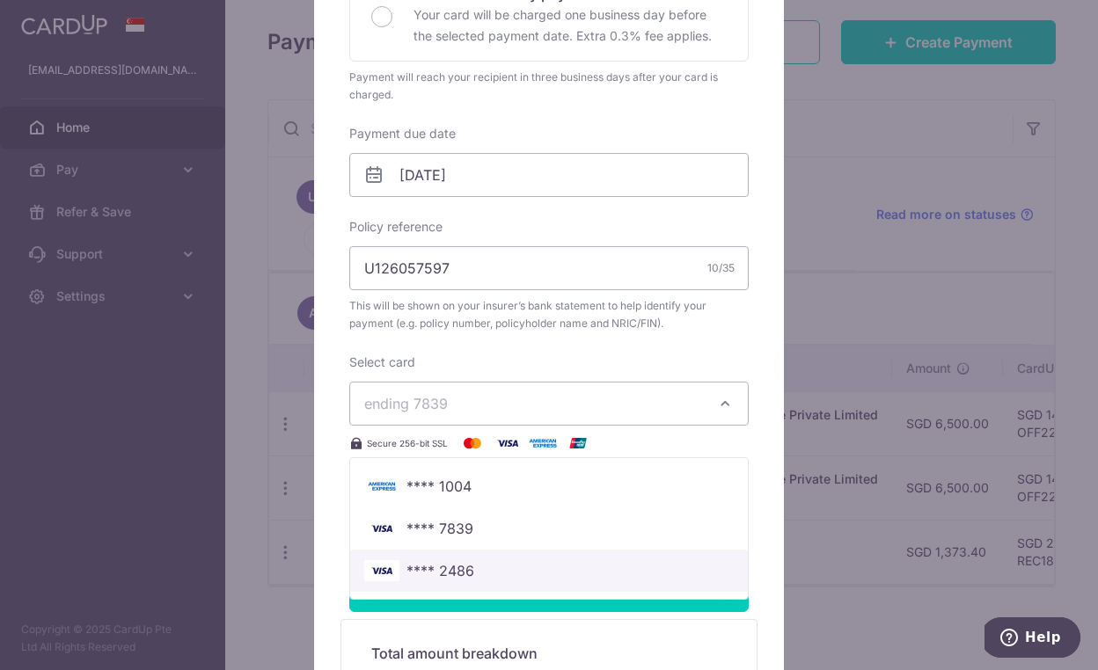
click at [457, 572] on span "**** 2486" at bounding box center [440, 570] width 68 height 21
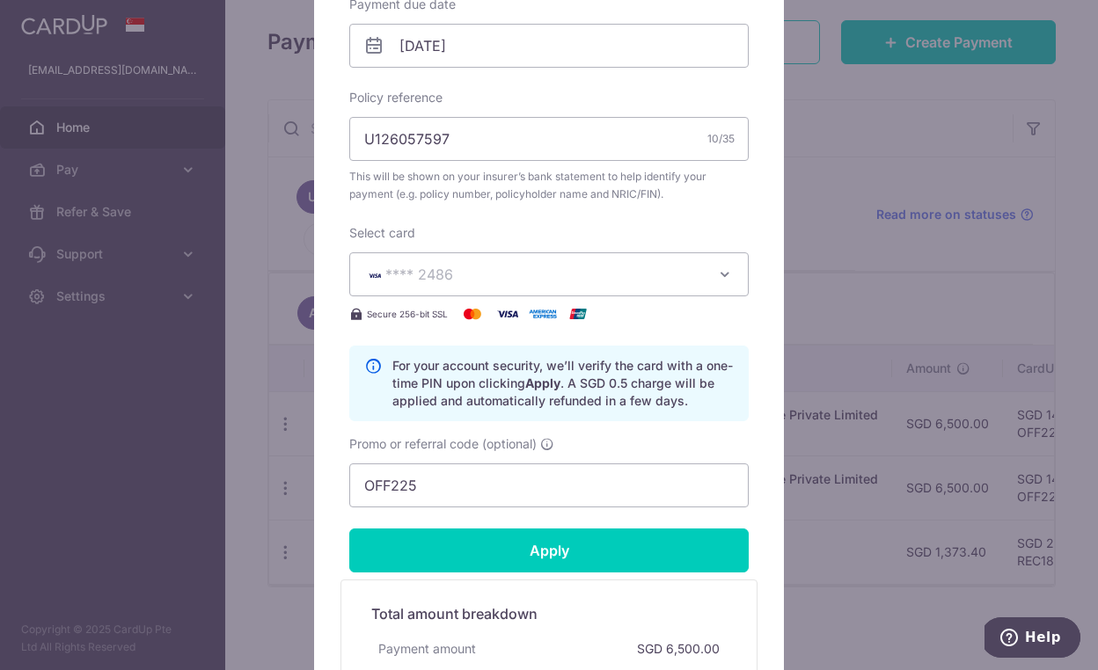
scroll to position [597, 0]
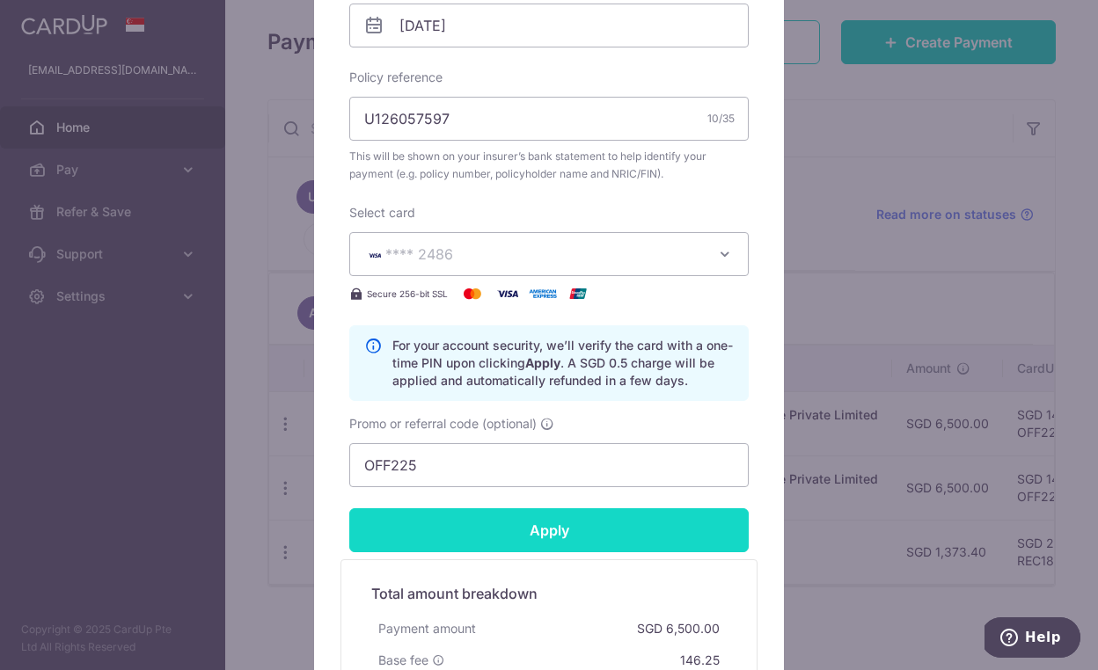
click at [541, 534] on input "Apply" at bounding box center [548, 530] width 399 height 44
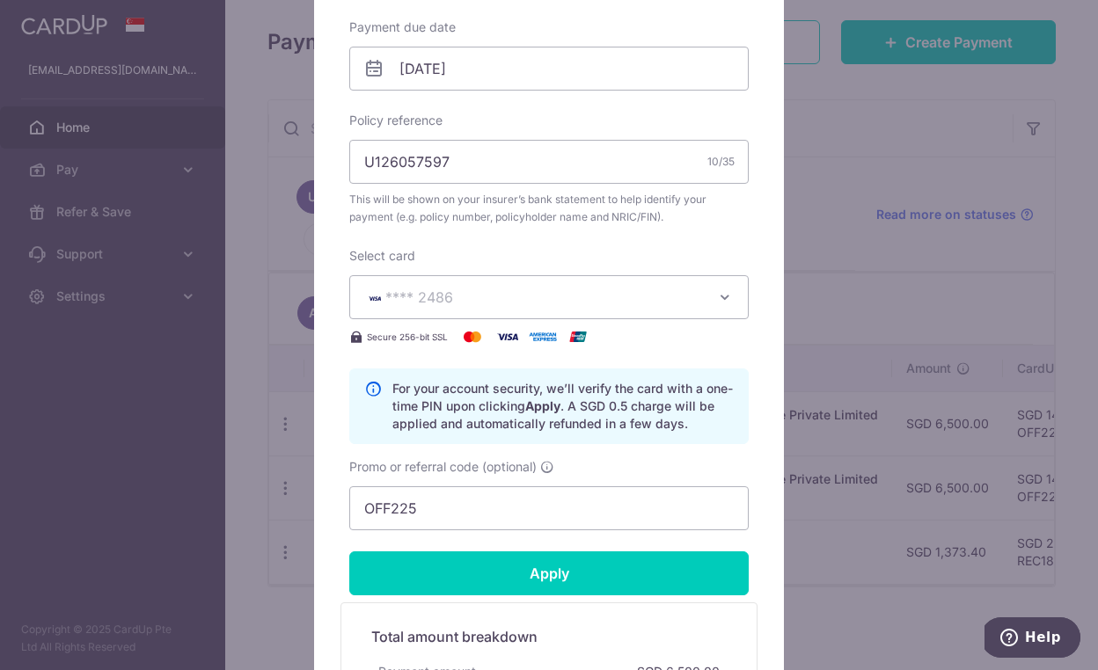
type input "Successfully Applied"
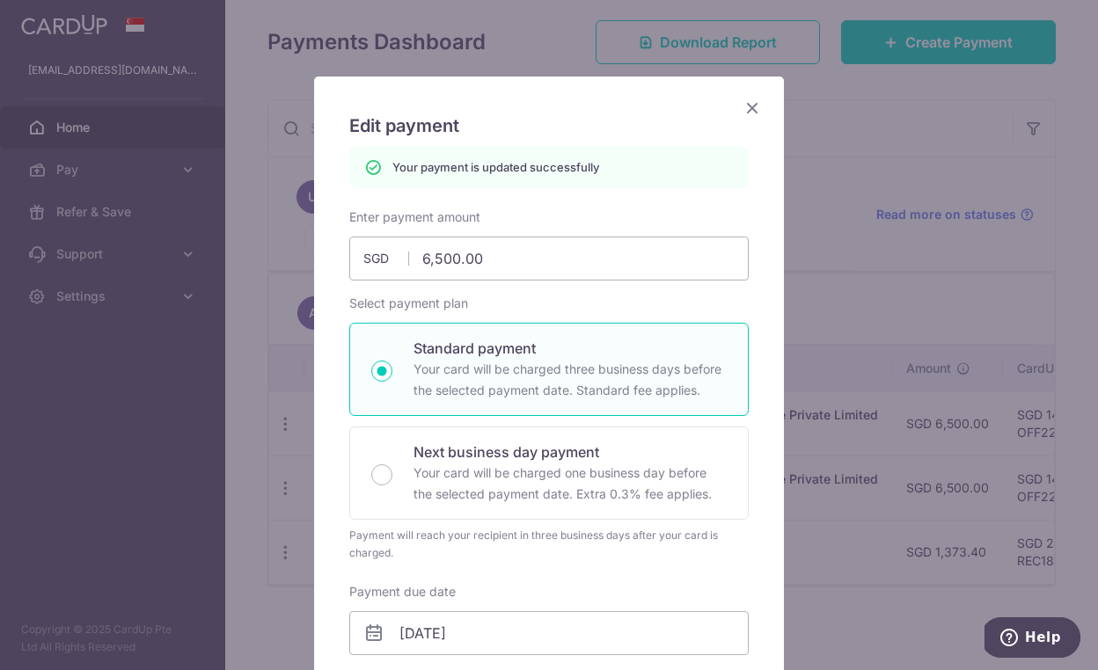
scroll to position [0, 0]
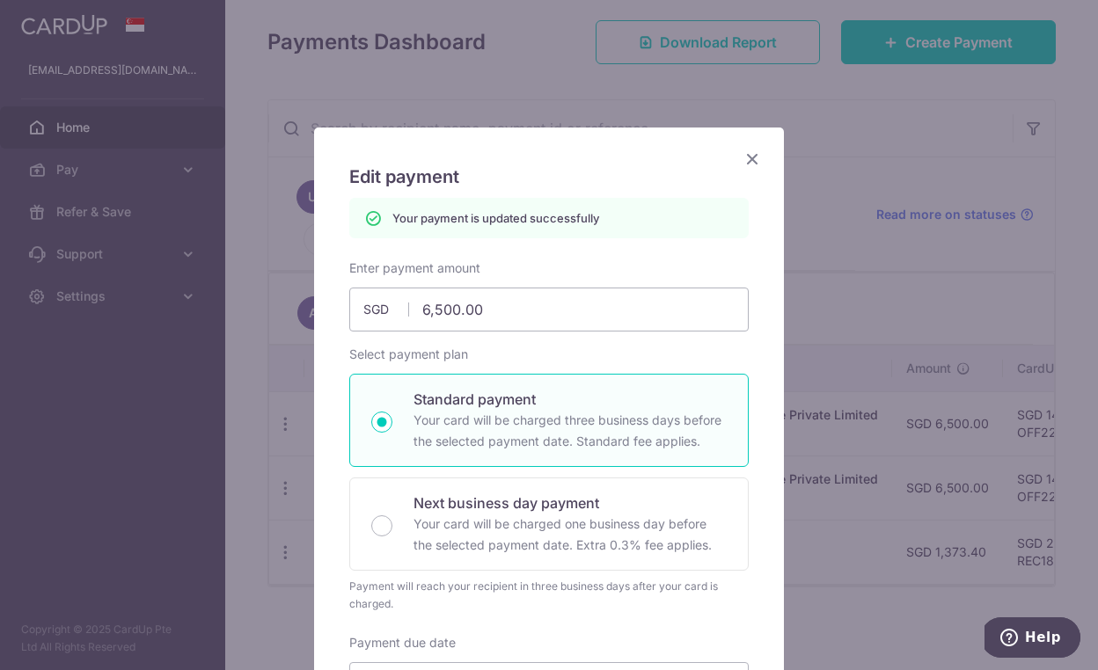
click at [753, 158] on icon "Close" at bounding box center [751, 159] width 21 height 22
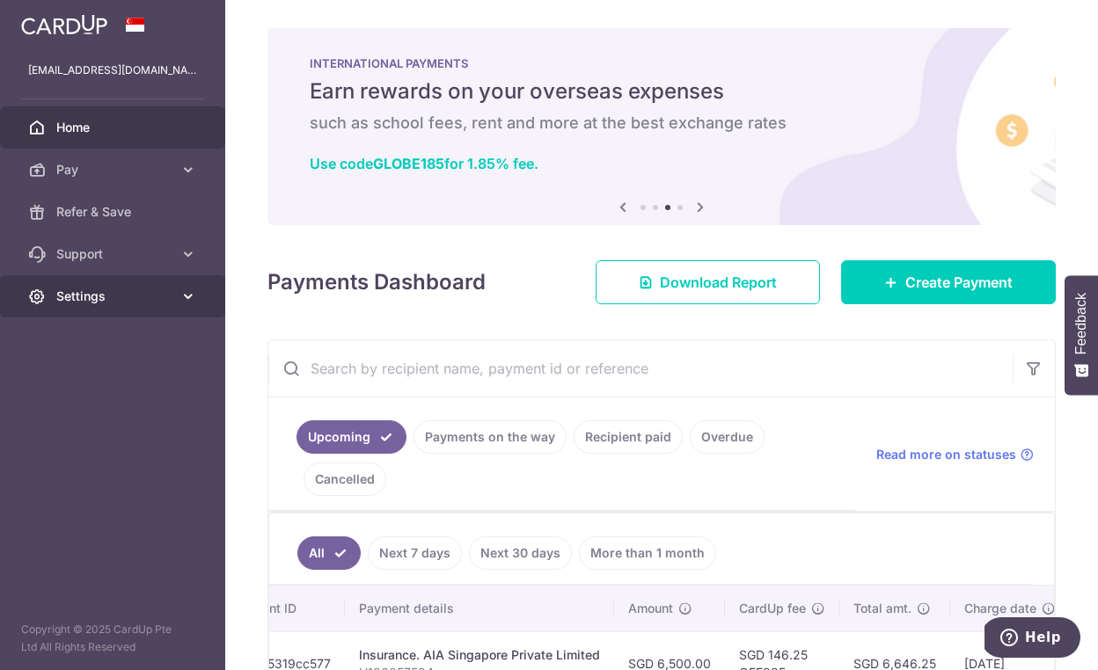
click at [186, 299] on icon at bounding box center [188, 297] width 18 height 18
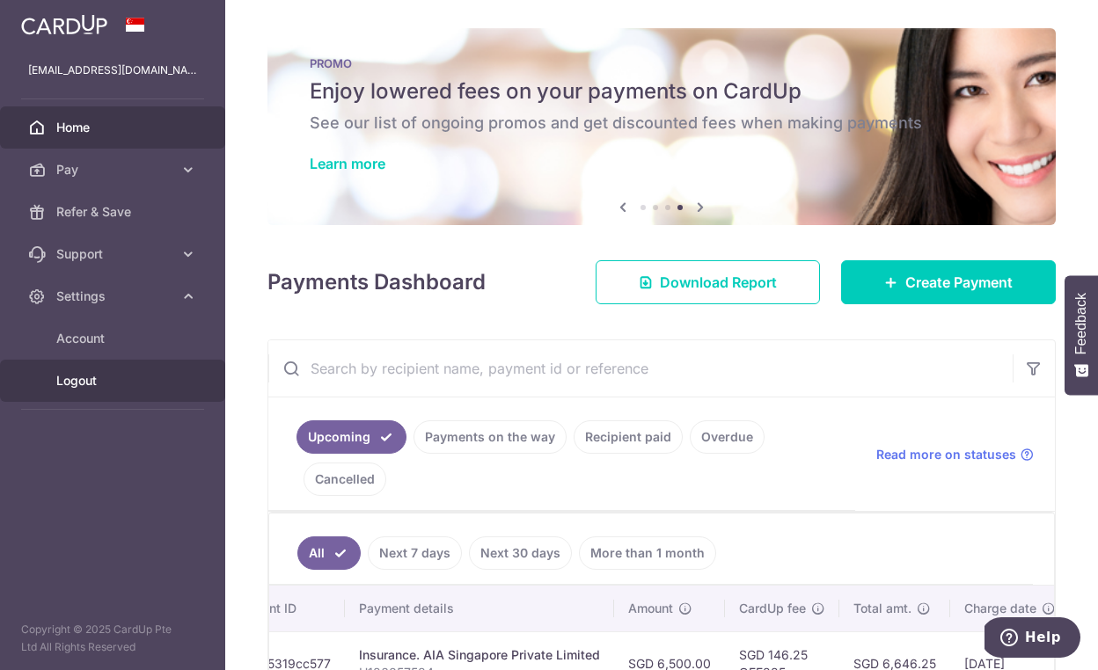
click at [74, 376] on span "Logout" at bounding box center [114, 381] width 116 height 18
